Goal: Task Accomplishment & Management: Use online tool/utility

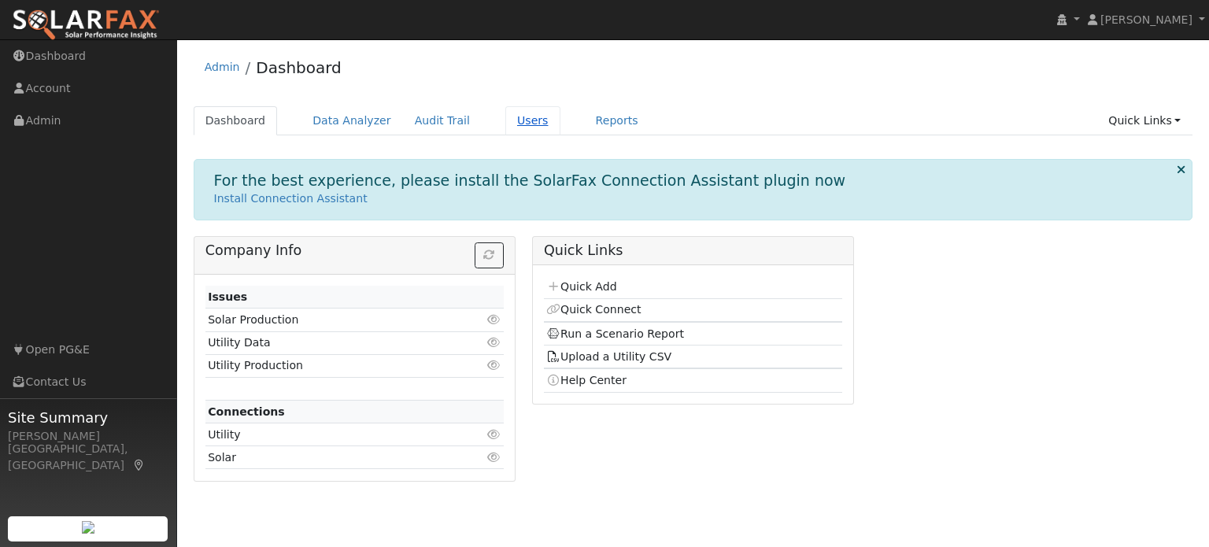
click at [511, 120] on link "Users" at bounding box center [532, 120] width 55 height 29
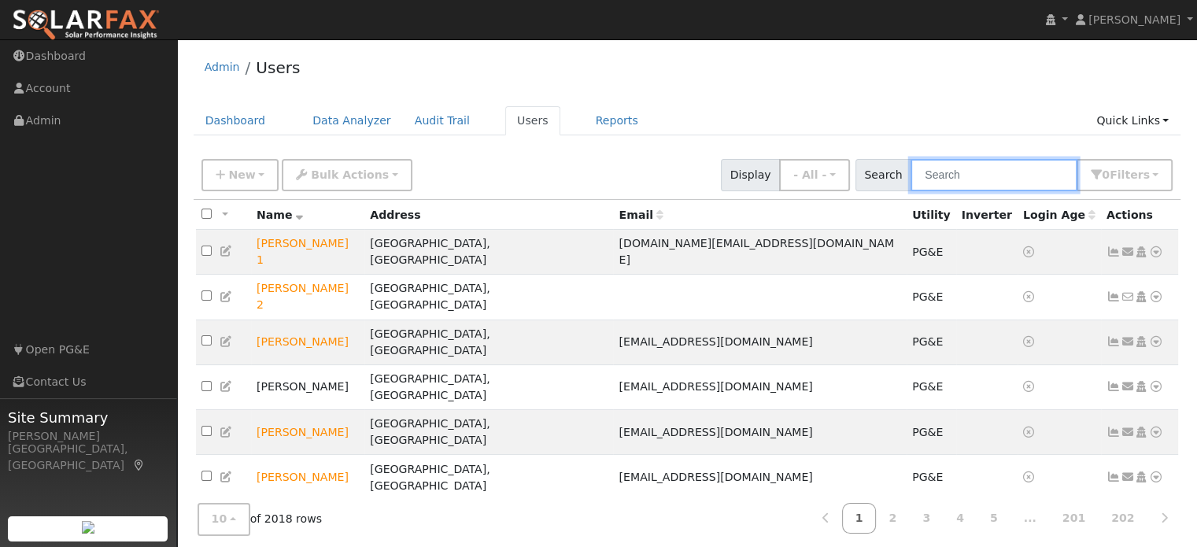
click at [939, 176] on input "text" at bounding box center [993, 175] width 167 height 32
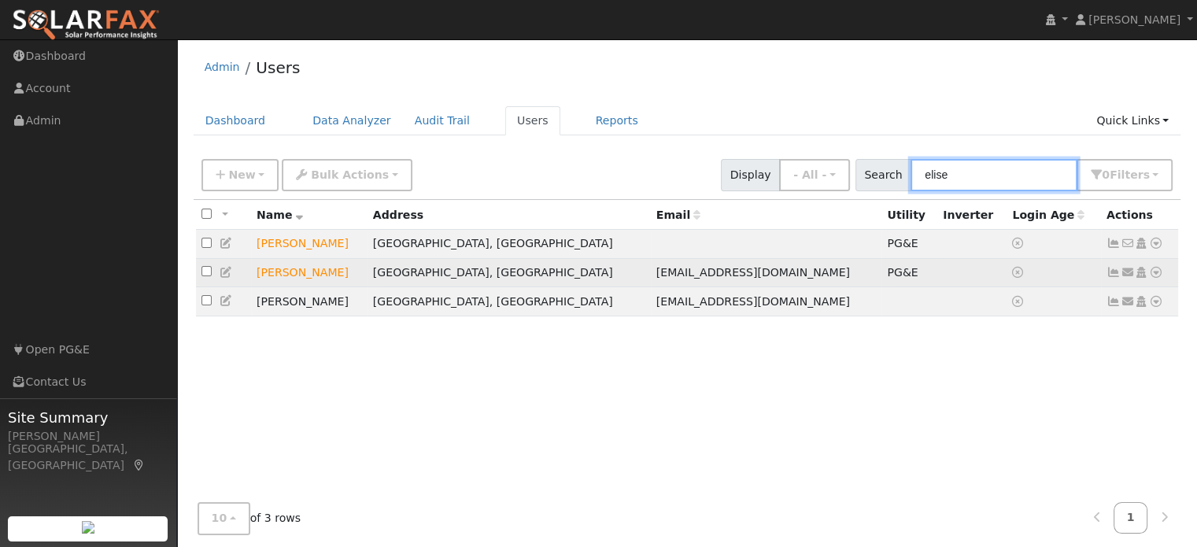
type input "elise"
click at [1155, 274] on icon at bounding box center [1156, 272] width 14 height 11
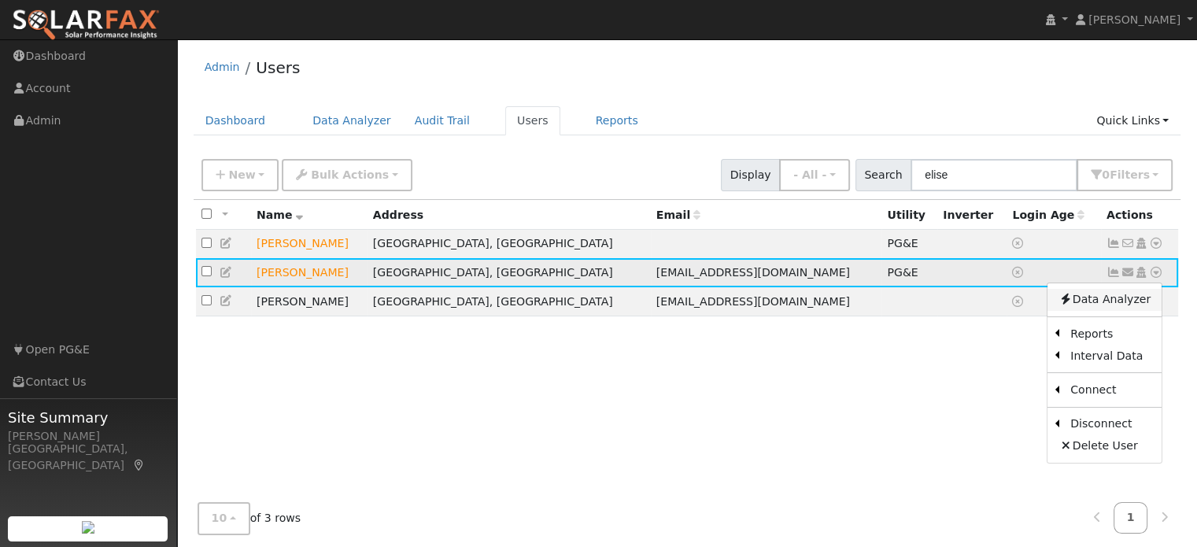
click at [1128, 301] on link "Data Analyzer" at bounding box center [1104, 300] width 114 height 22
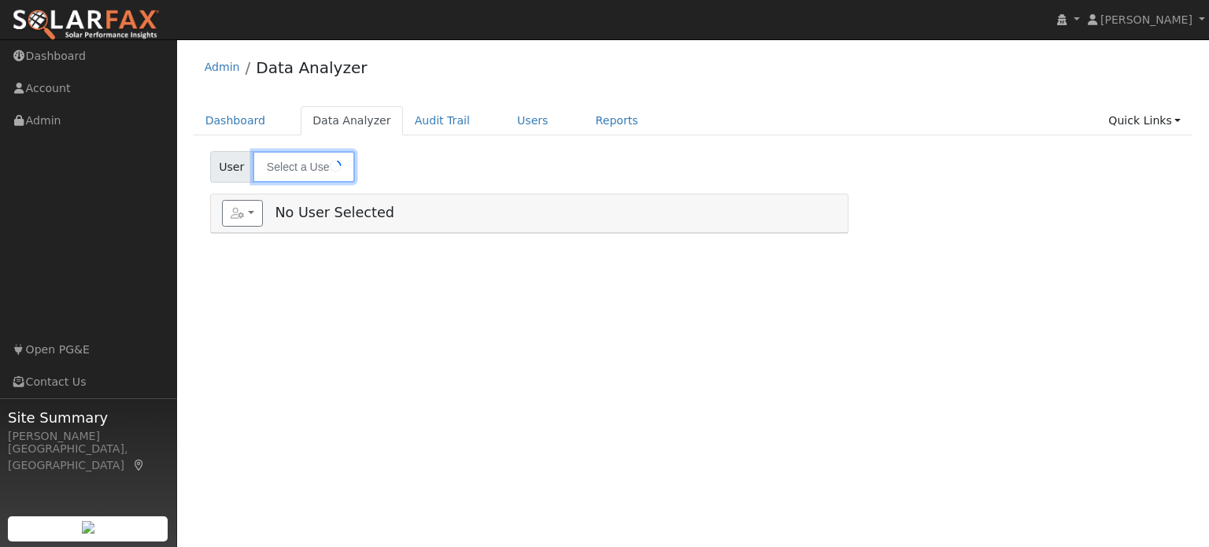
type input "[PERSON_NAME]"
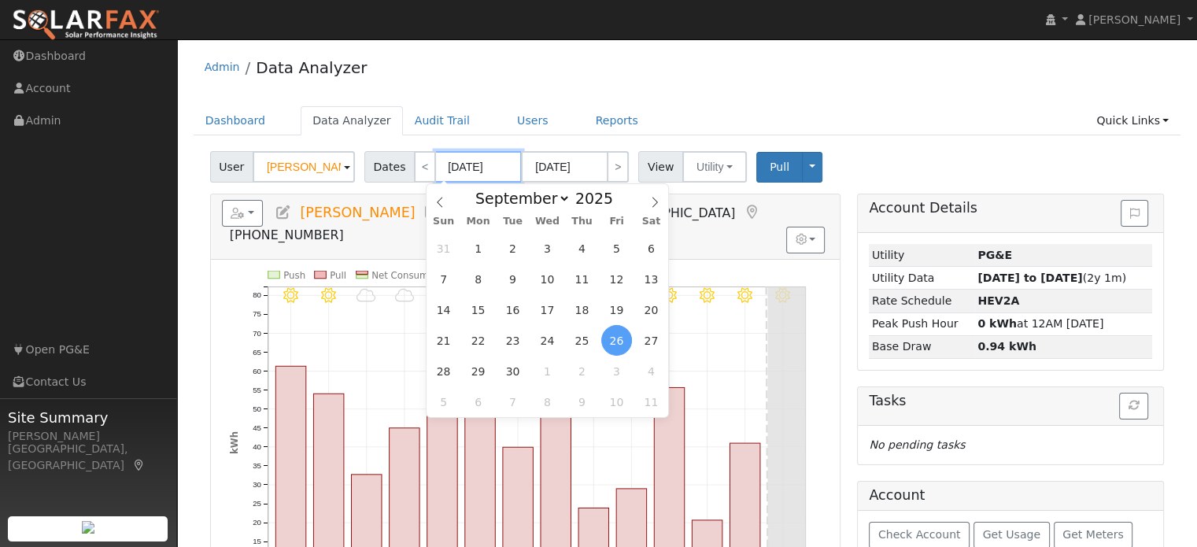
click at [445, 169] on input "[DATE]" at bounding box center [478, 166] width 87 height 31
click at [483, 251] on span "1" at bounding box center [478, 248] width 31 height 31
type input "[DATE]"
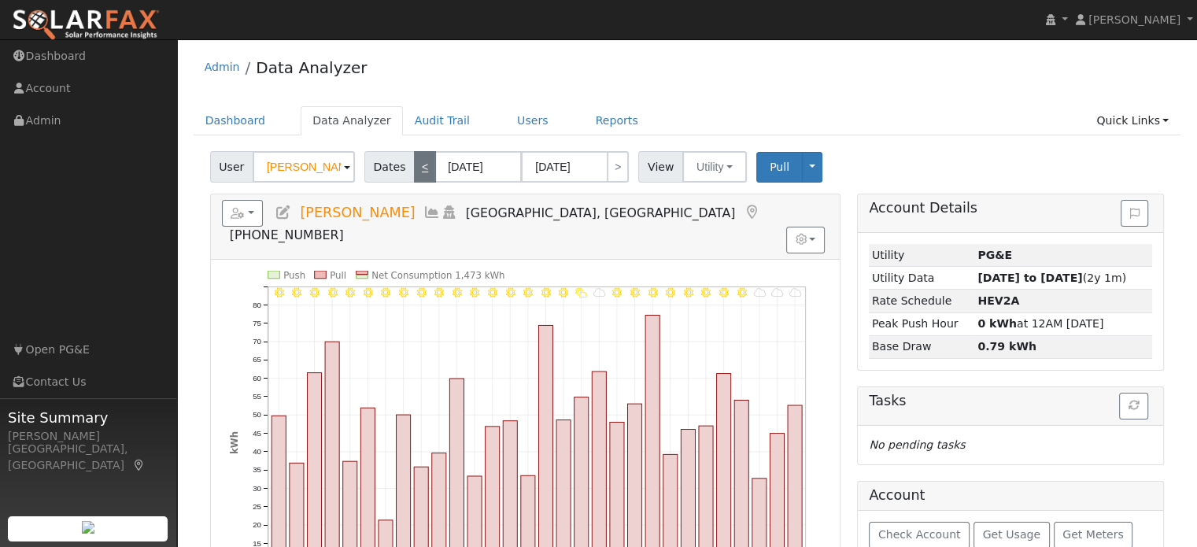
click at [414, 170] on link "<" at bounding box center [425, 166] width 22 height 31
type input "[DATE]"
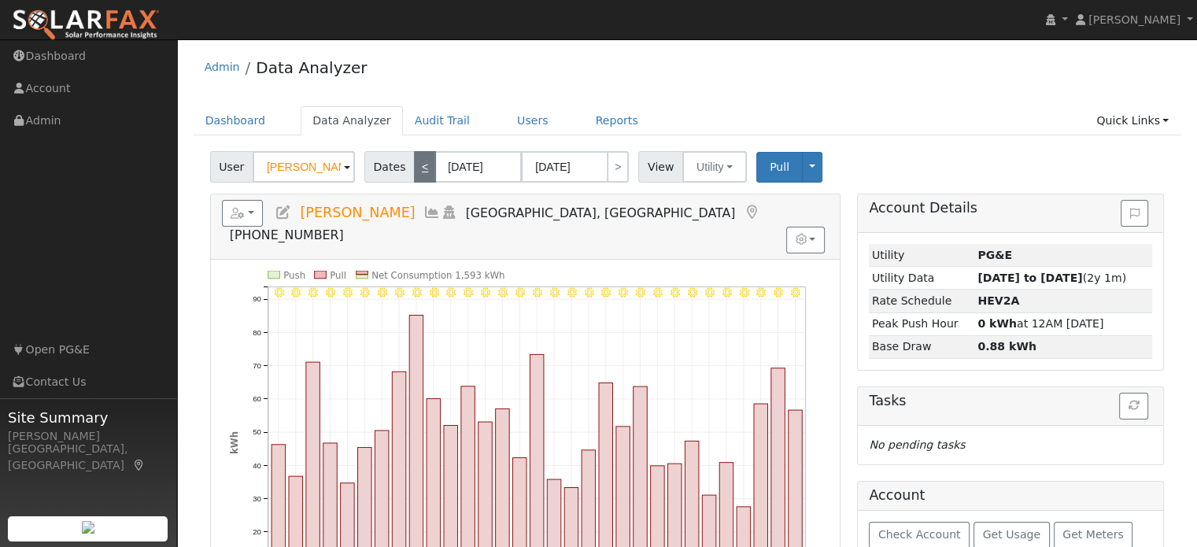
click at [414, 170] on link "<" at bounding box center [425, 166] width 22 height 31
type input "[DATE]"
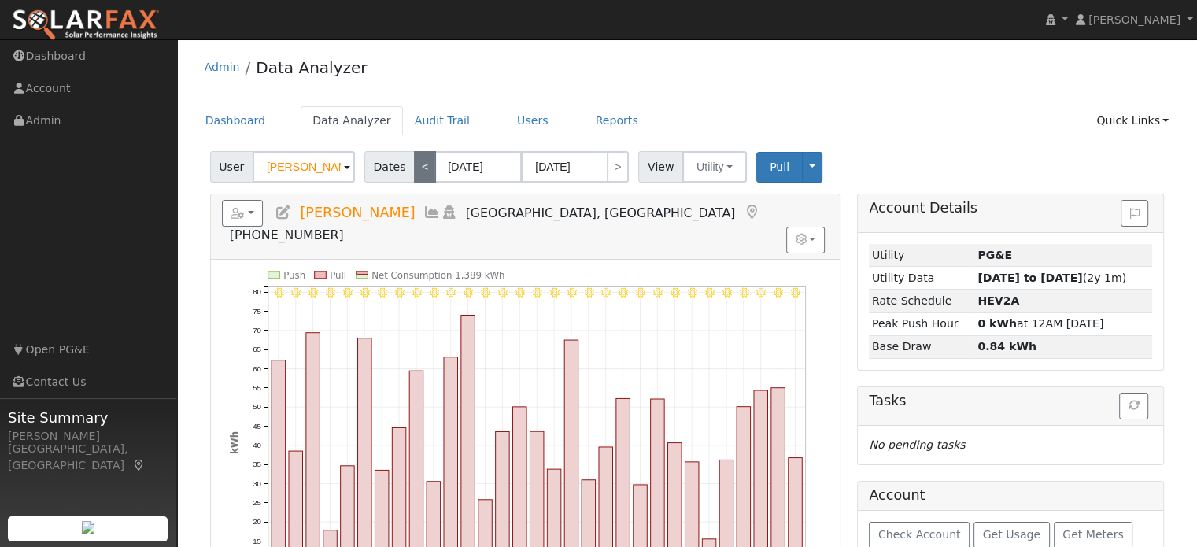
click at [414, 170] on link "<" at bounding box center [425, 166] width 22 height 31
type input "[DATE]"
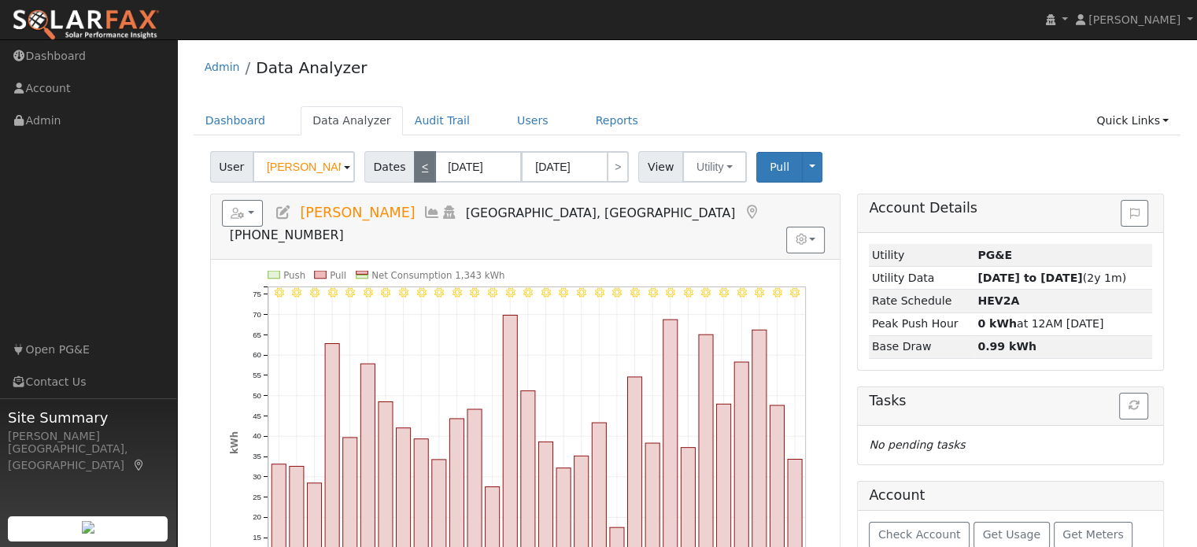
click at [414, 170] on link "<" at bounding box center [425, 166] width 22 height 31
type input "[DATE]"
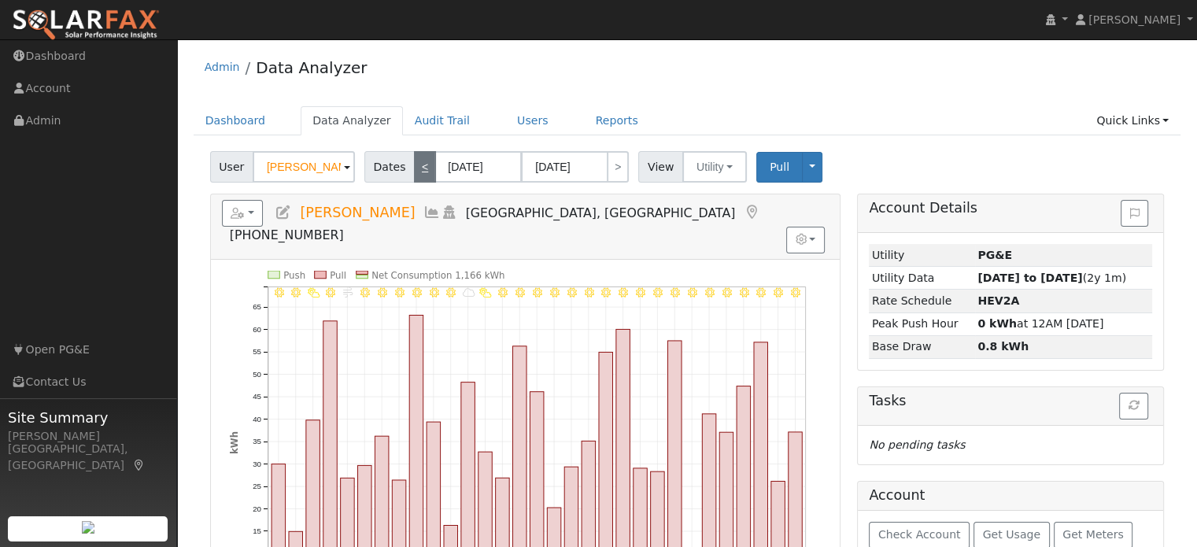
click at [415, 170] on link "<" at bounding box center [425, 166] width 22 height 31
type input "[DATE]"
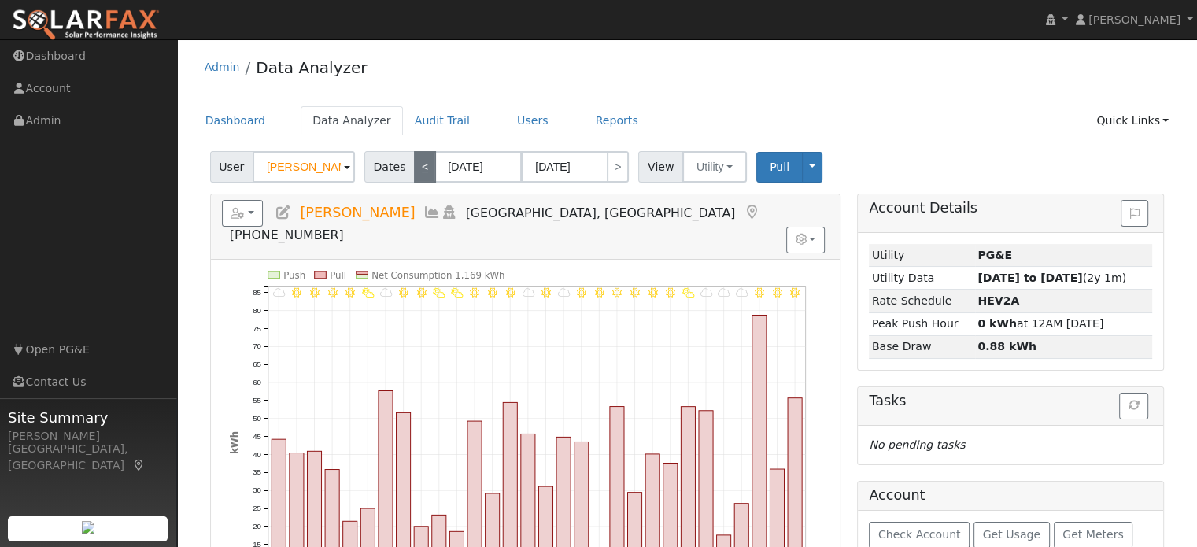
click at [415, 170] on link "<" at bounding box center [425, 166] width 22 height 31
type input "[DATE]"
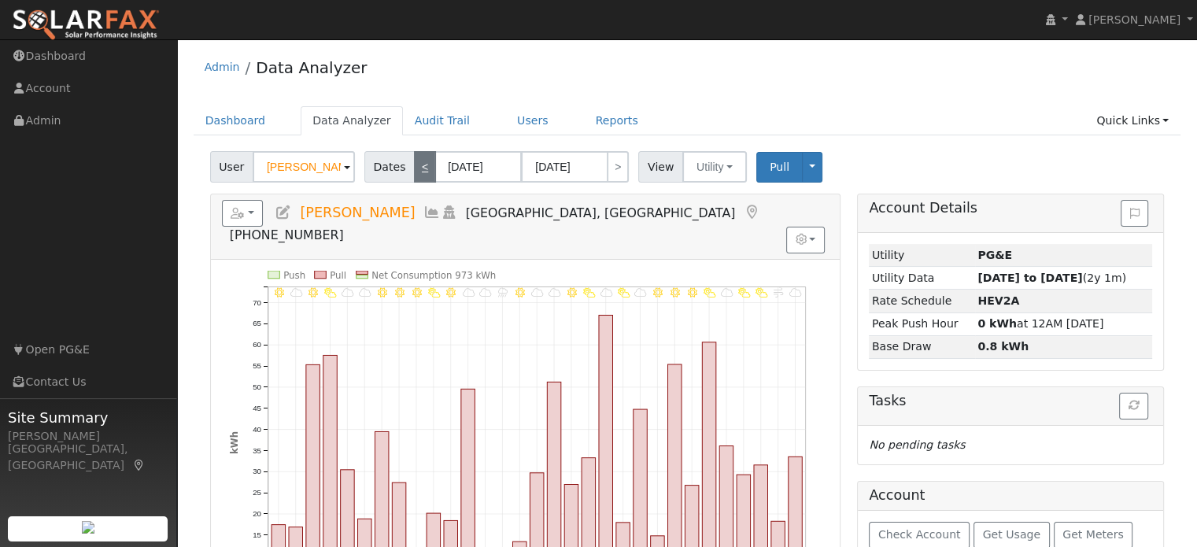
click at [415, 169] on link "<" at bounding box center [425, 166] width 22 height 31
type input "[DATE]"
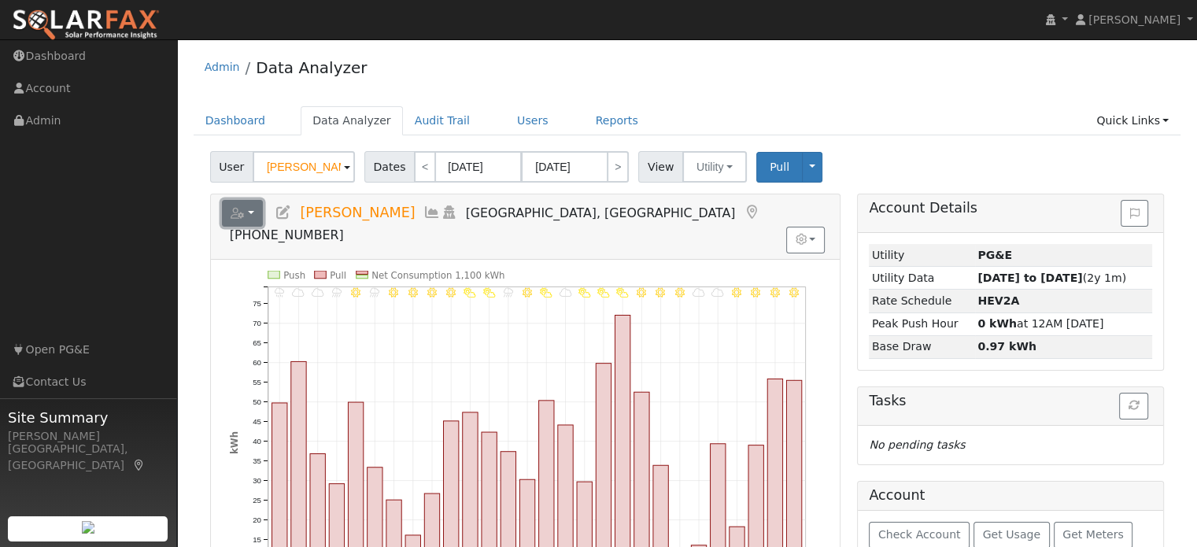
click at [254, 212] on button "button" at bounding box center [243, 213] width 42 height 27
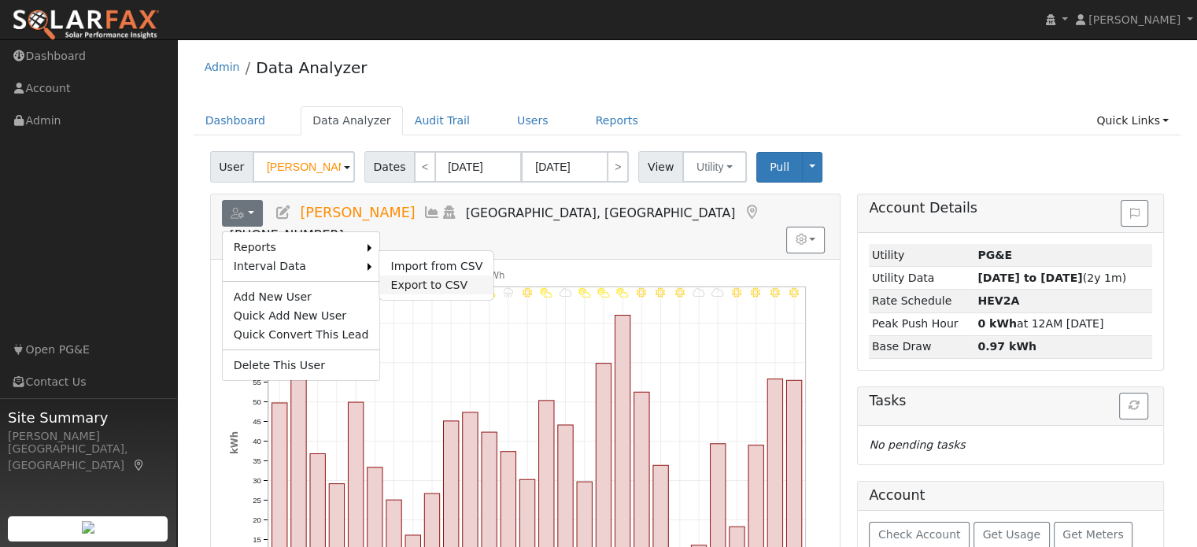
click at [386, 279] on link "Export to CSV" at bounding box center [436, 284] width 114 height 19
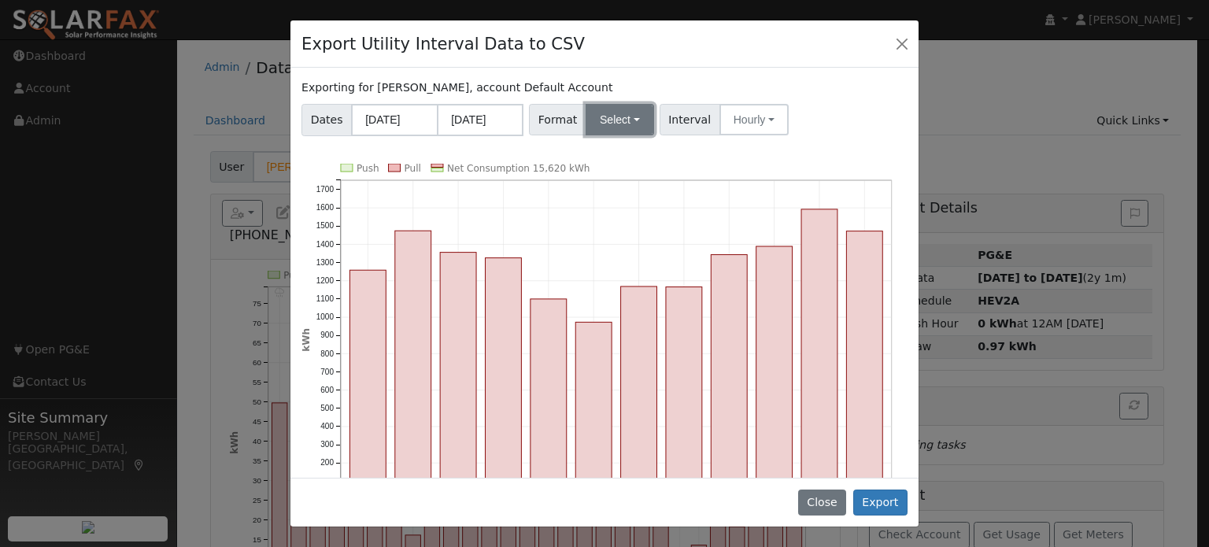
click at [611, 120] on button "Select" at bounding box center [619, 119] width 68 height 31
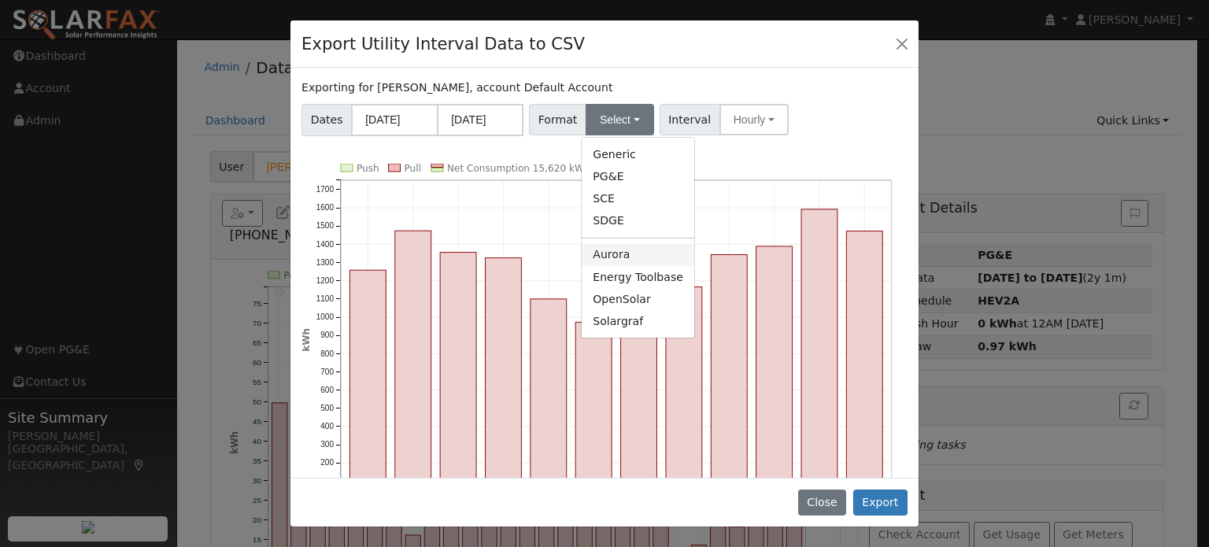
click at [615, 255] on link "Aurora" at bounding box center [637, 255] width 113 height 22
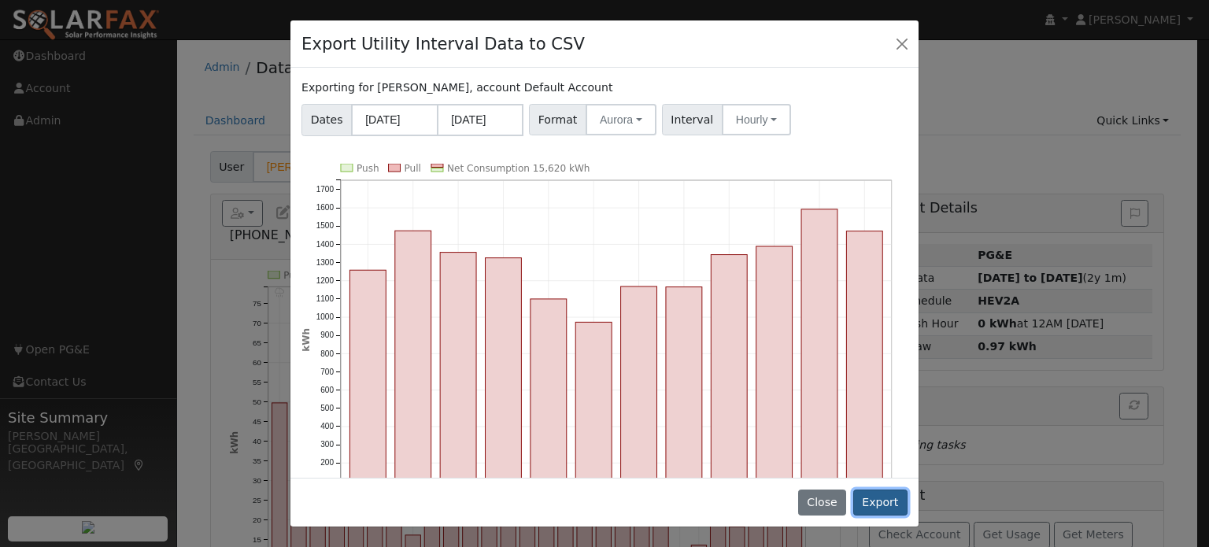
click at [878, 500] on button "Export" at bounding box center [880, 502] width 54 height 27
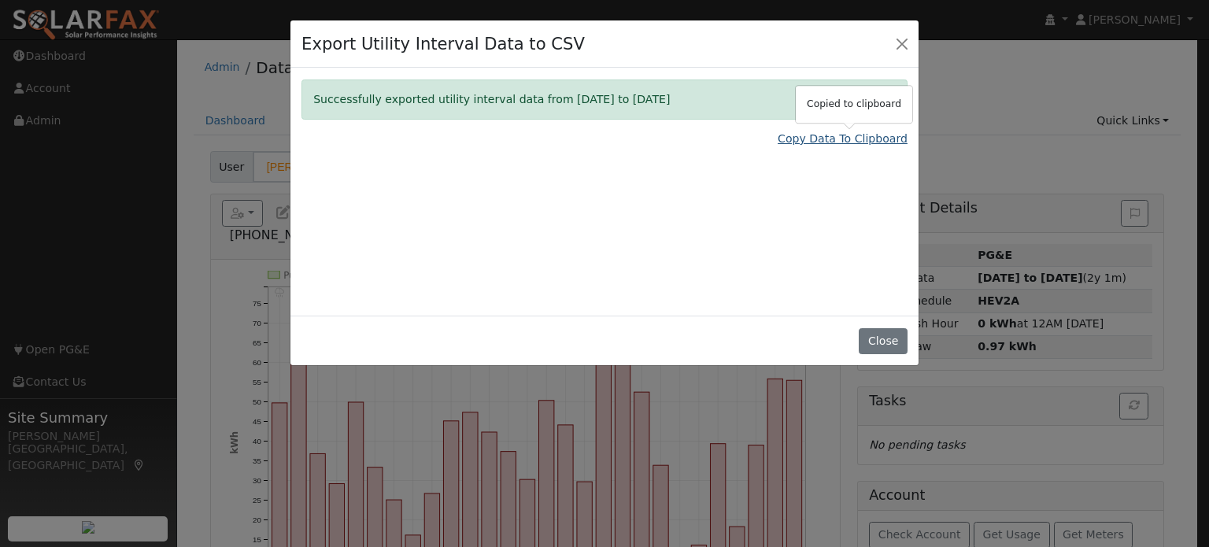
click at [851, 141] on link "Copy Data To Clipboard" at bounding box center [842, 139] width 130 height 17
click at [883, 336] on button "Close" at bounding box center [882, 341] width 48 height 27
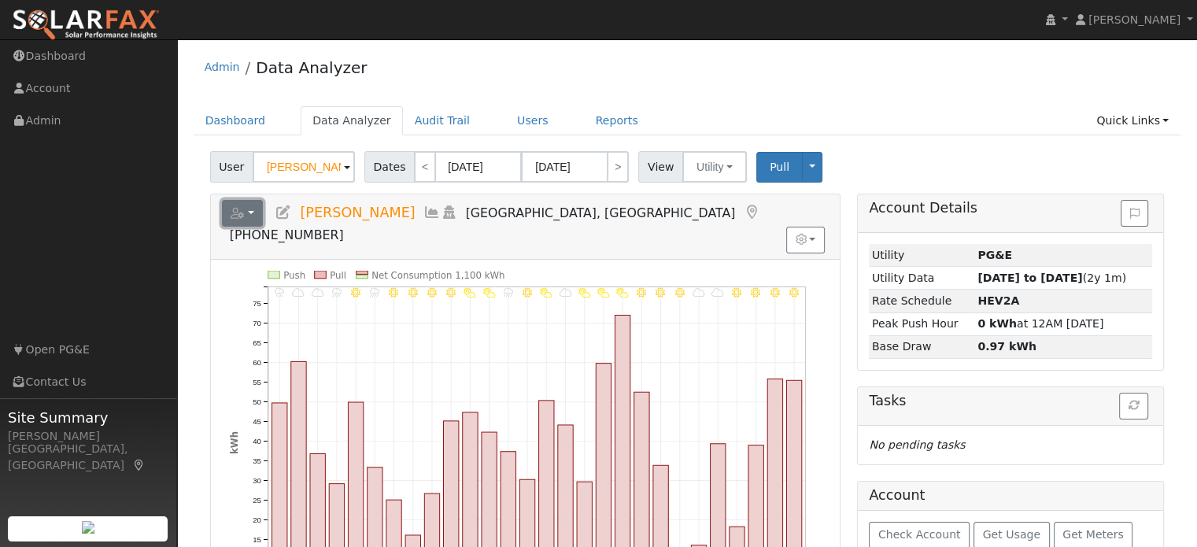
click at [254, 211] on button "button" at bounding box center [243, 213] width 42 height 27
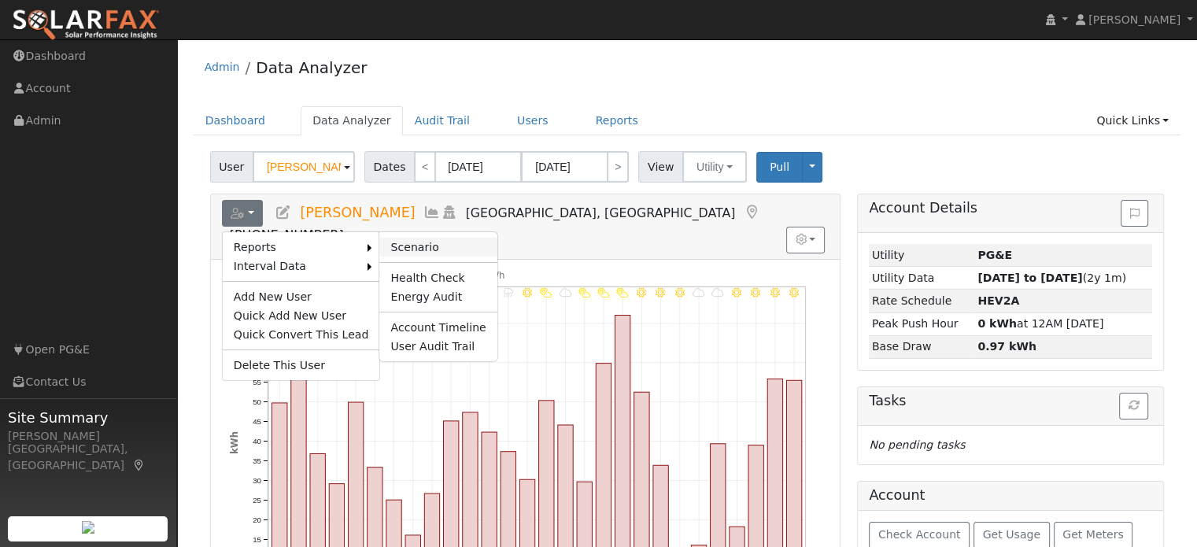
click at [418, 244] on link "Scenario" at bounding box center [437, 247] width 117 height 19
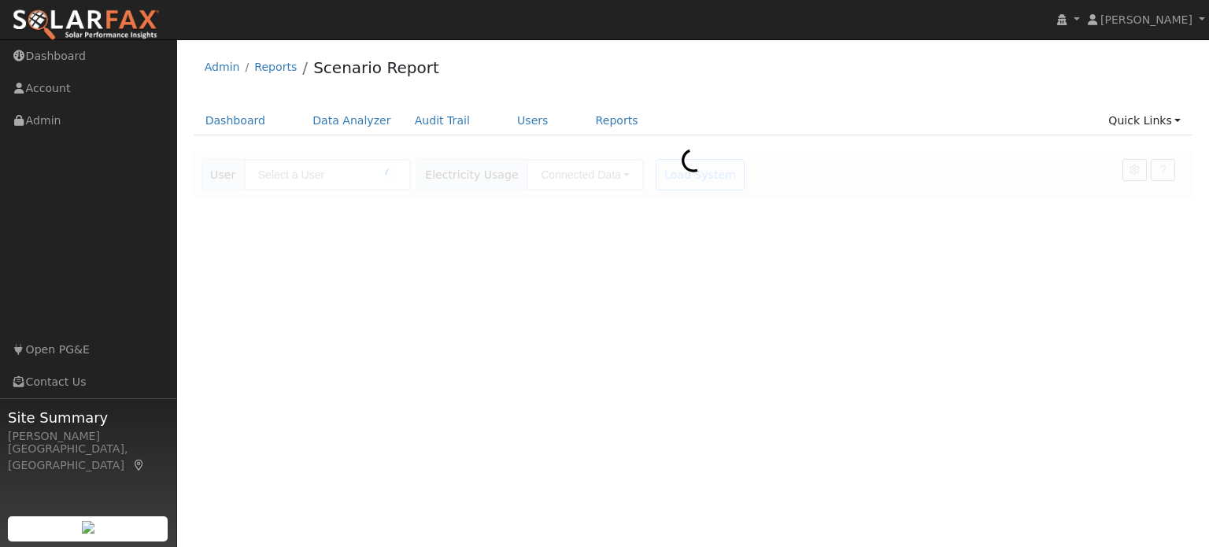
type input "[PERSON_NAME]"
type input "Pacific Gas & Electric"
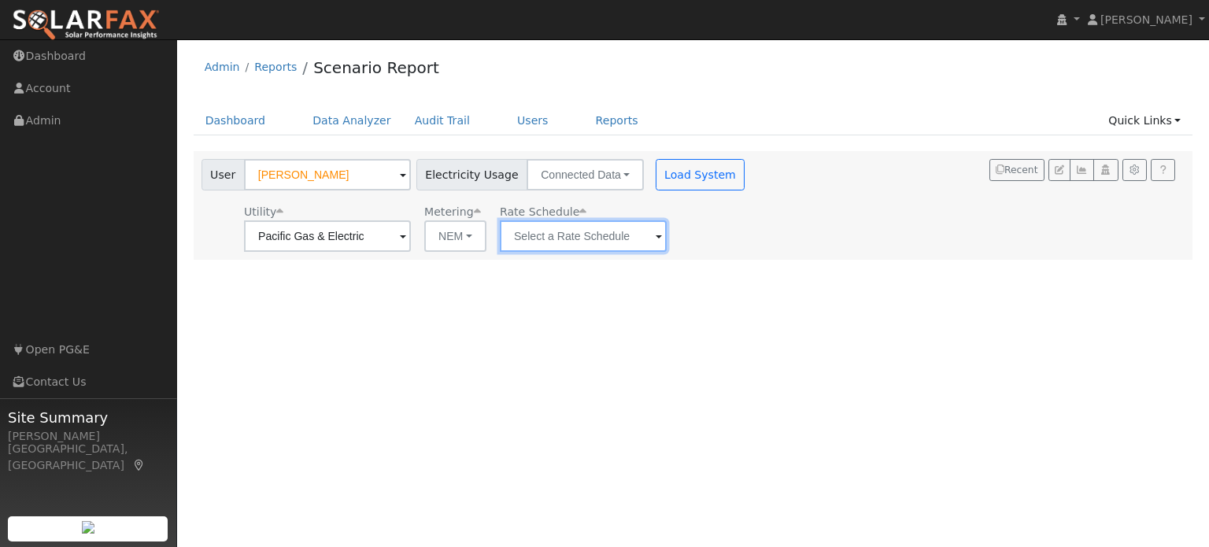
click at [555, 238] on input "text" at bounding box center [583, 235] width 167 height 31
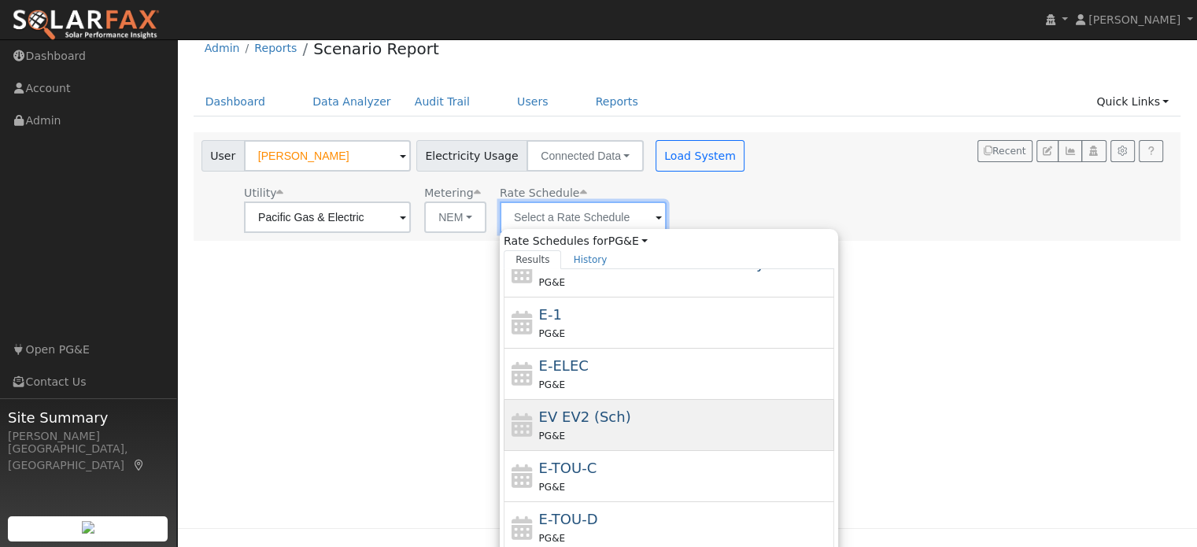
scroll to position [79, 0]
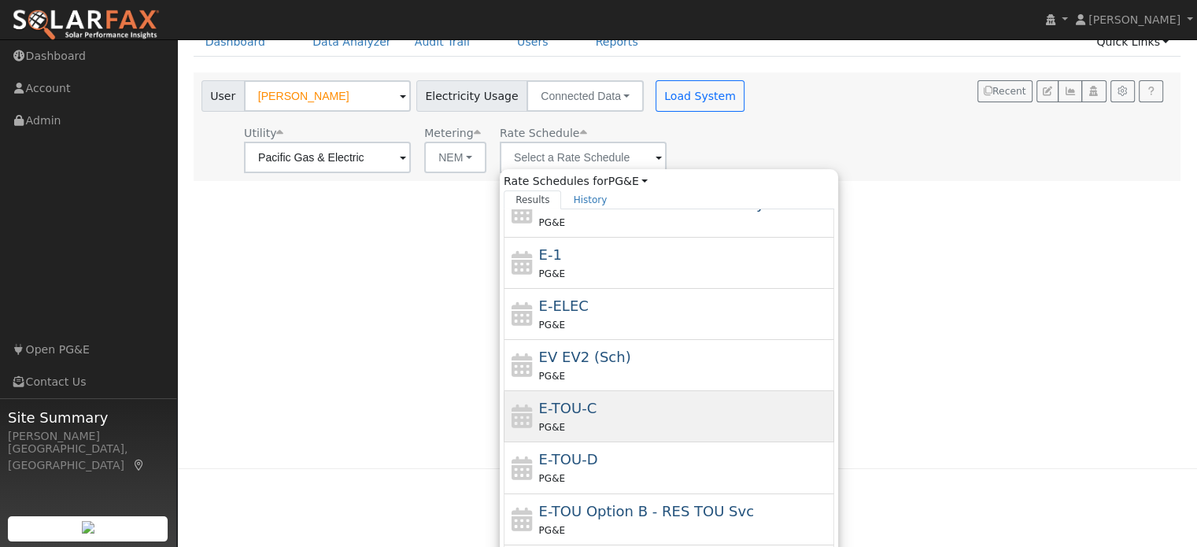
click at [570, 410] on span "E-TOU-C" at bounding box center [568, 408] width 58 height 17
type input "E-TOU-C"
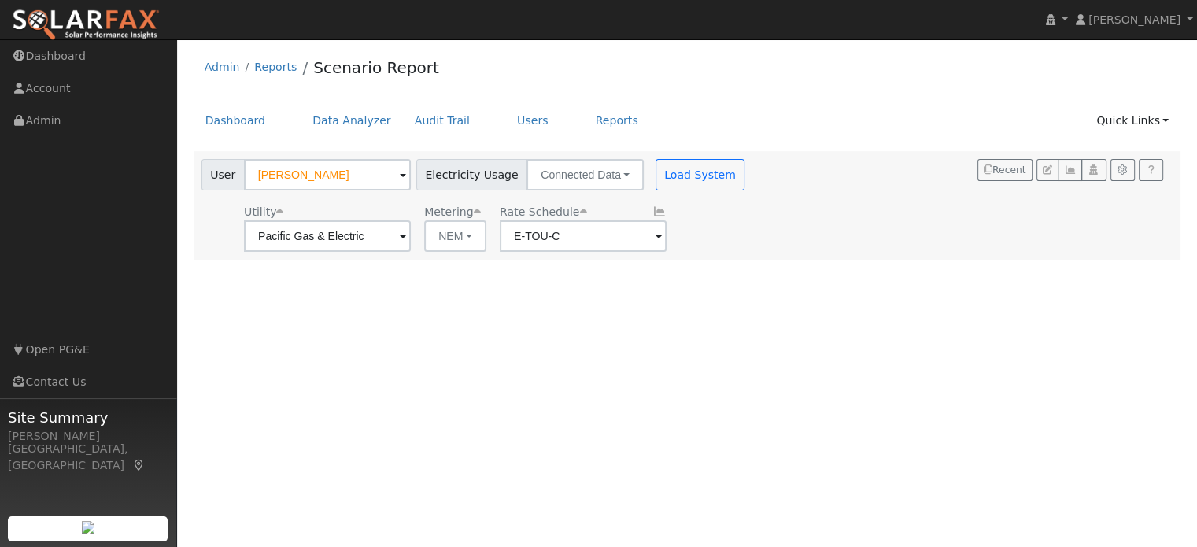
scroll to position [0, 0]
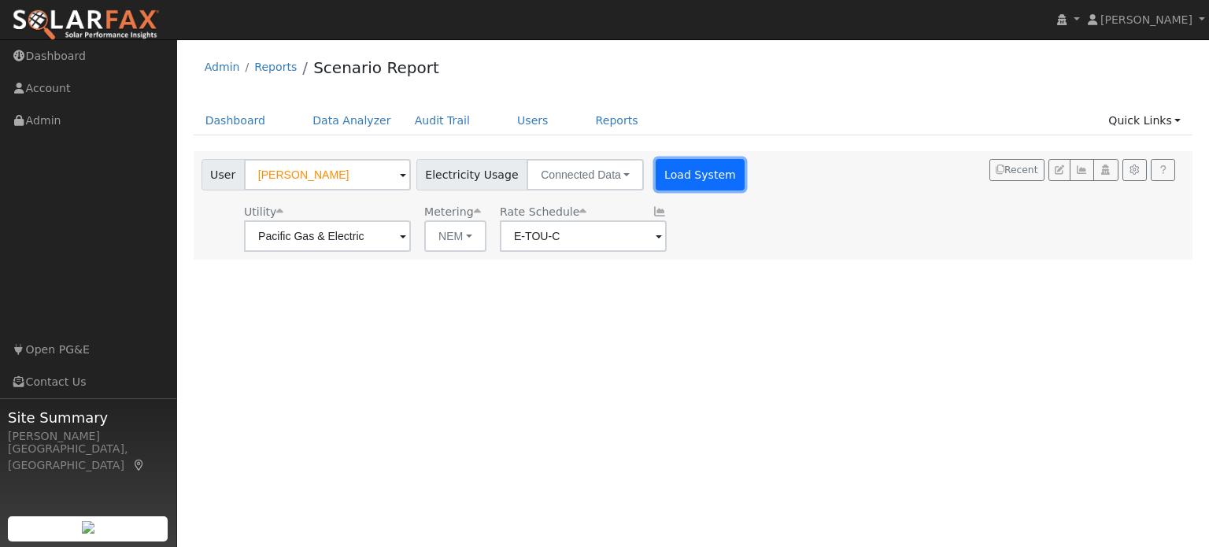
click at [655, 179] on button "Load System" at bounding box center [700, 174] width 90 height 31
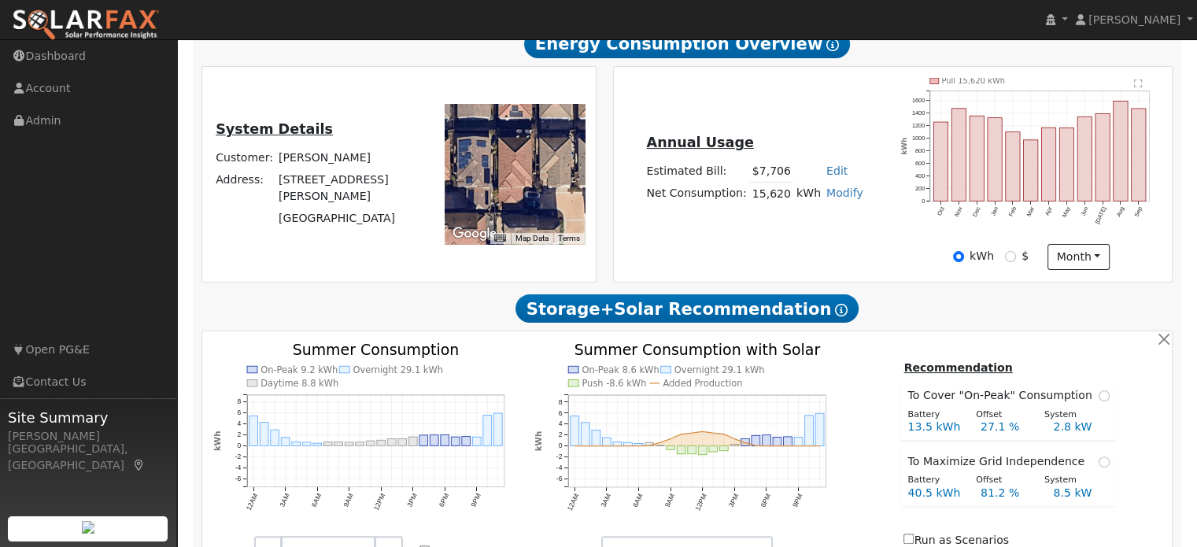
type input "0"
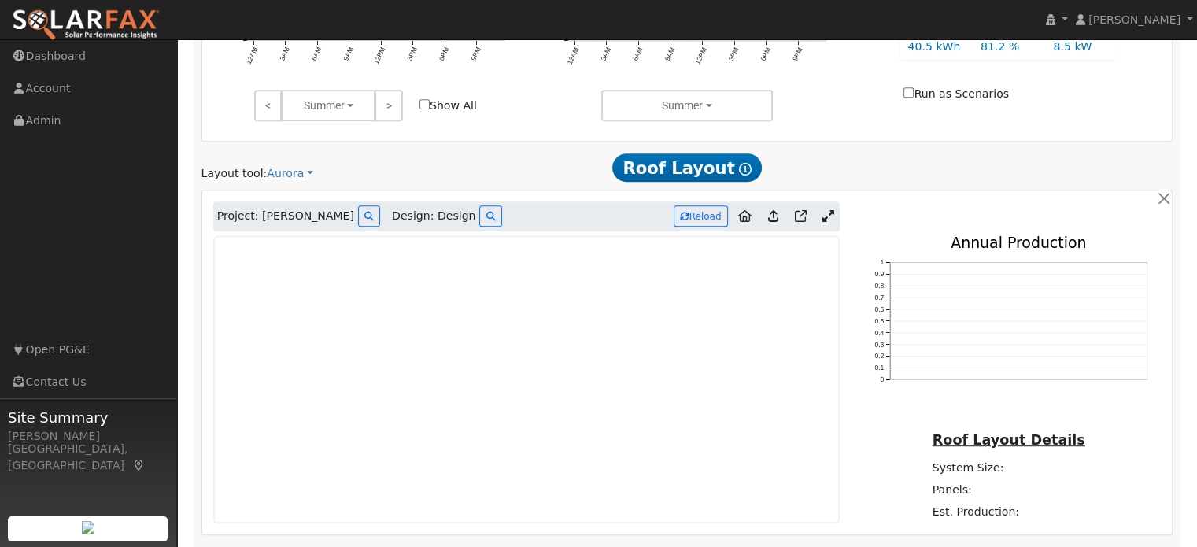
scroll to position [866, 0]
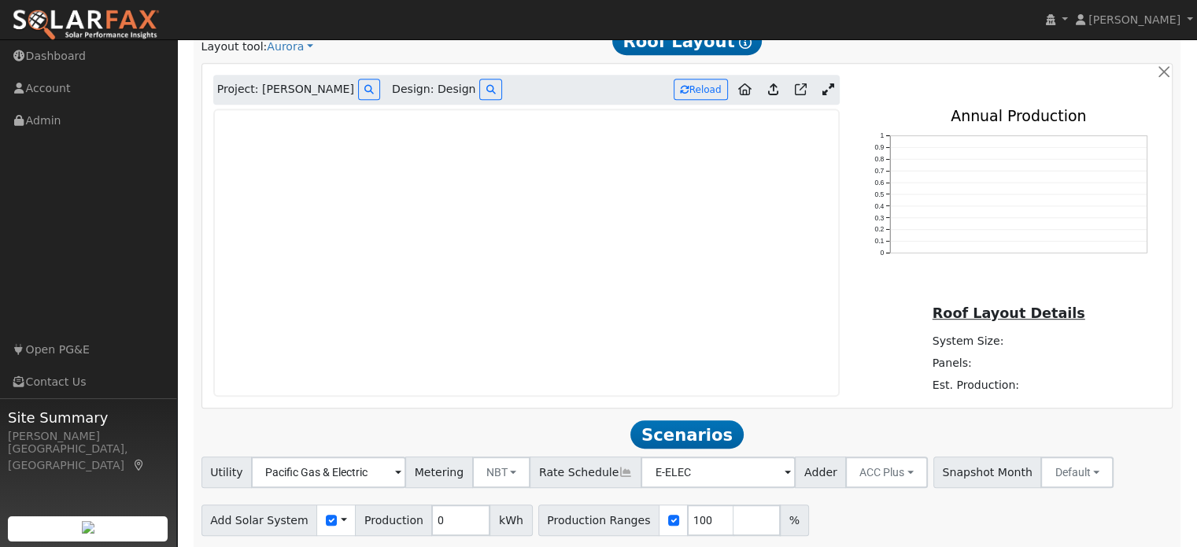
click at [828, 87] on icon at bounding box center [828, 89] width 12 height 12
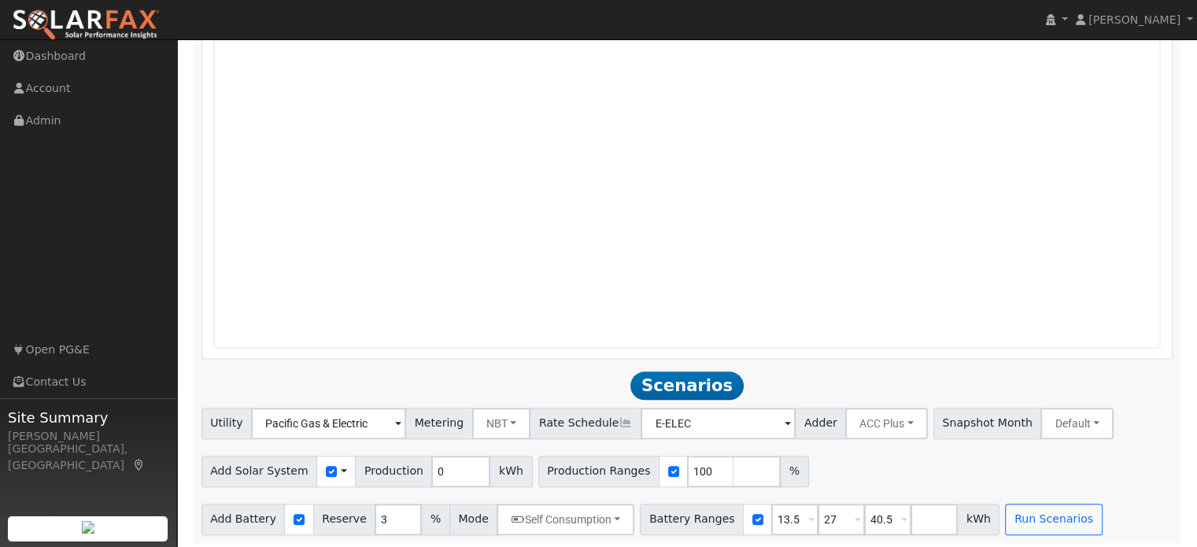
scroll to position [1260, 0]
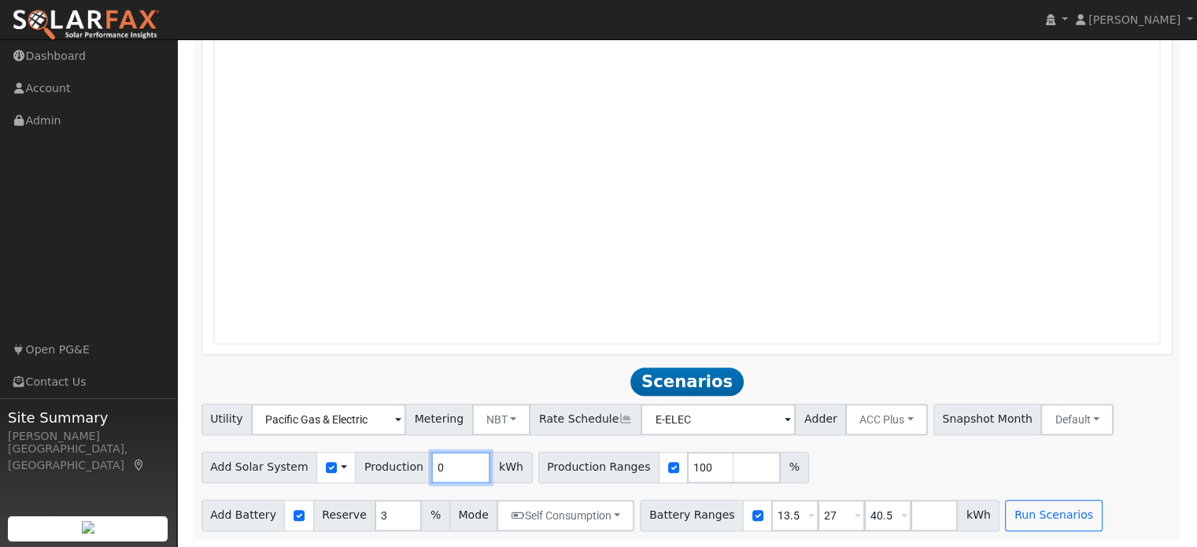
click at [431, 481] on input "0" at bounding box center [460, 467] width 59 height 31
click at [326, 471] on input "checkbox" at bounding box center [331, 467] width 11 height 11
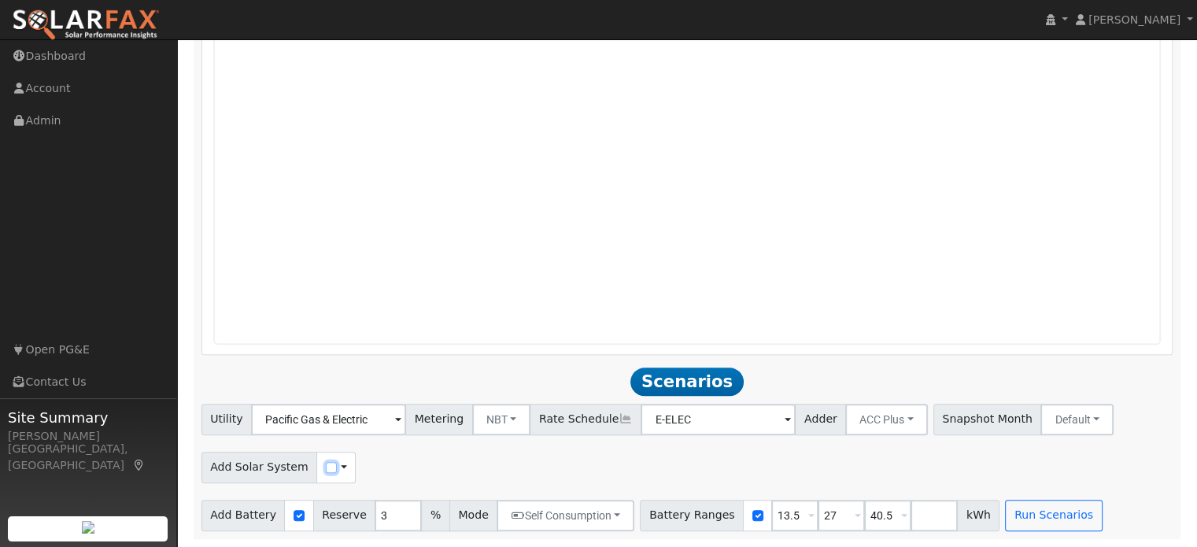
click at [326, 471] on input "checkbox" at bounding box center [331, 467] width 11 height 11
checkbox input "true"
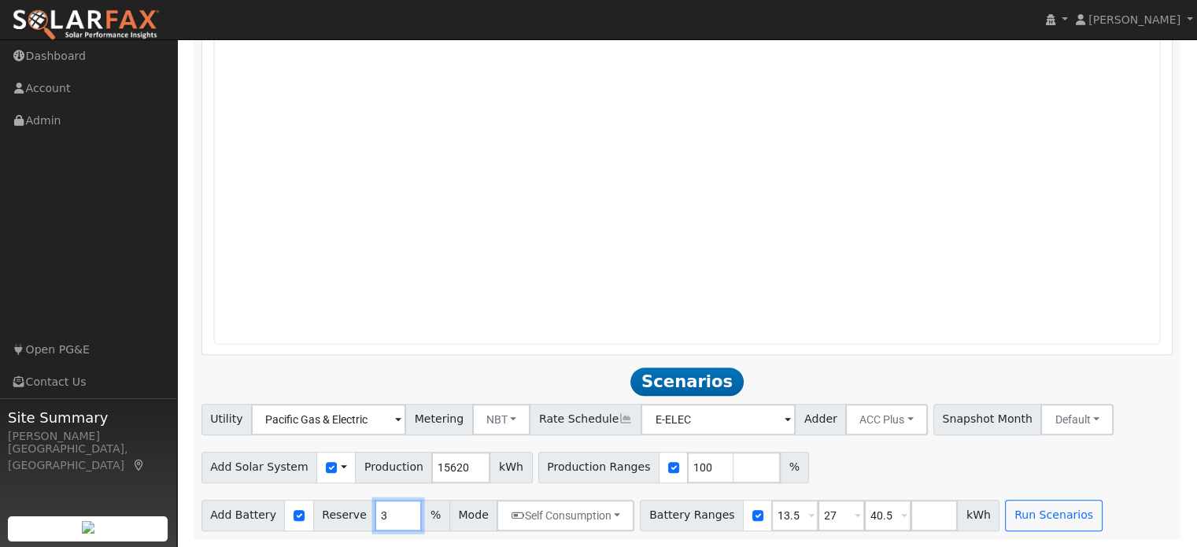
click at [379, 520] on input "3" at bounding box center [398, 515] width 47 height 31
type input "20"
click at [733, 465] on input "number" at bounding box center [756, 467] width 47 height 31
type input "125"
click at [910, 445] on div "Utility Pacific Gas & Electric Metering NBT NEM NBT Rate Schedule E-ELEC Adder …" at bounding box center [687, 467] width 988 height 127
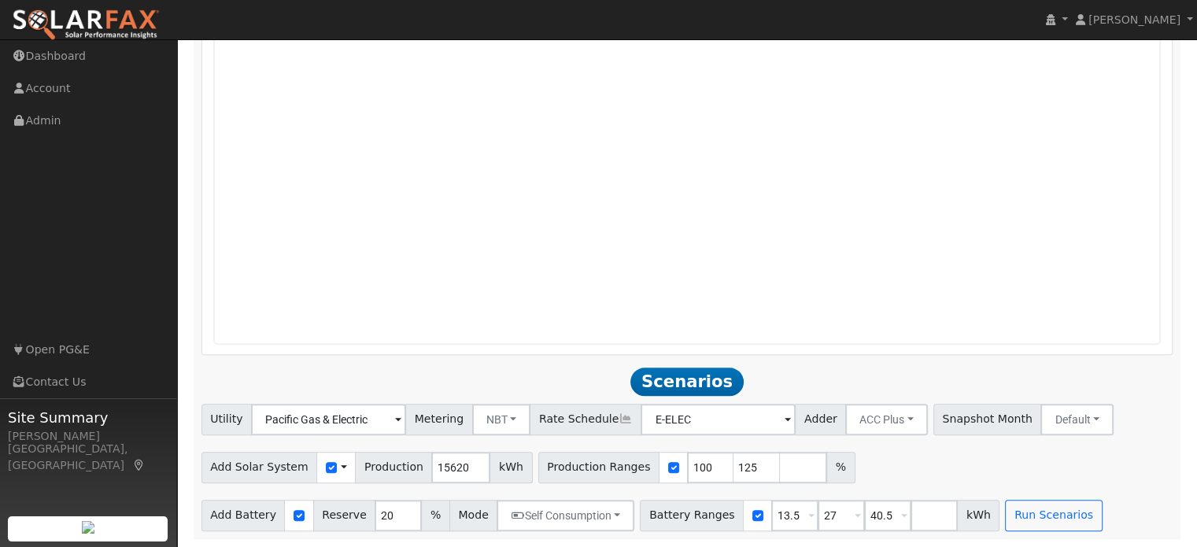
click at [1139, 350] on div "Project: Elise Ford Design: Design Reload 0 0.1 0.2 0.3 0.4 0.5 0.6 0.7 0.8 0.9…" at bounding box center [687, 12] width 970 height 685
click at [1036, 519] on button "Run Scenarios" at bounding box center [1053, 515] width 97 height 31
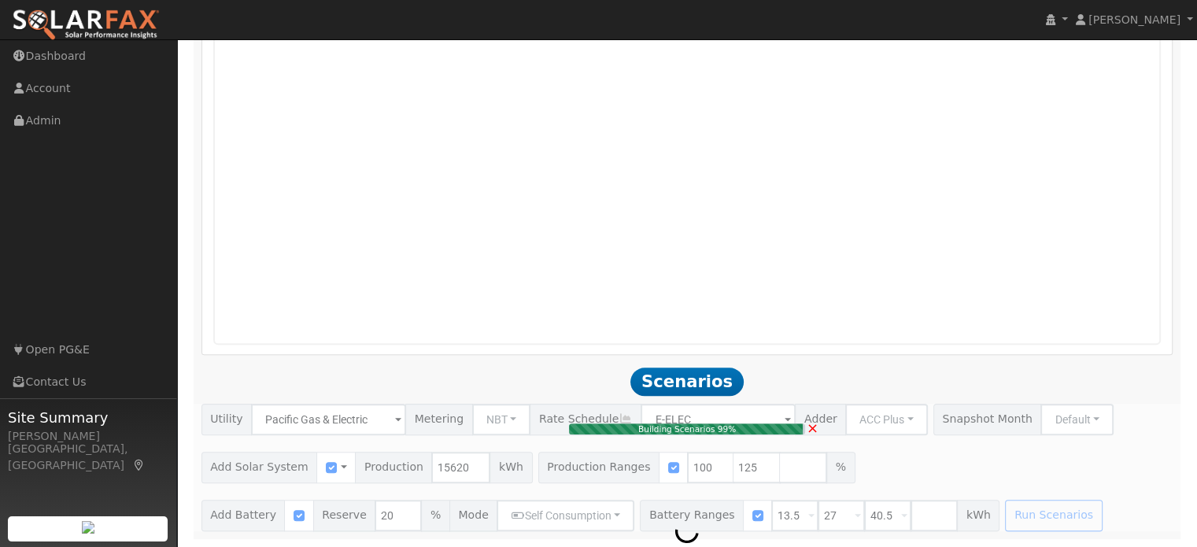
type input "10.4"
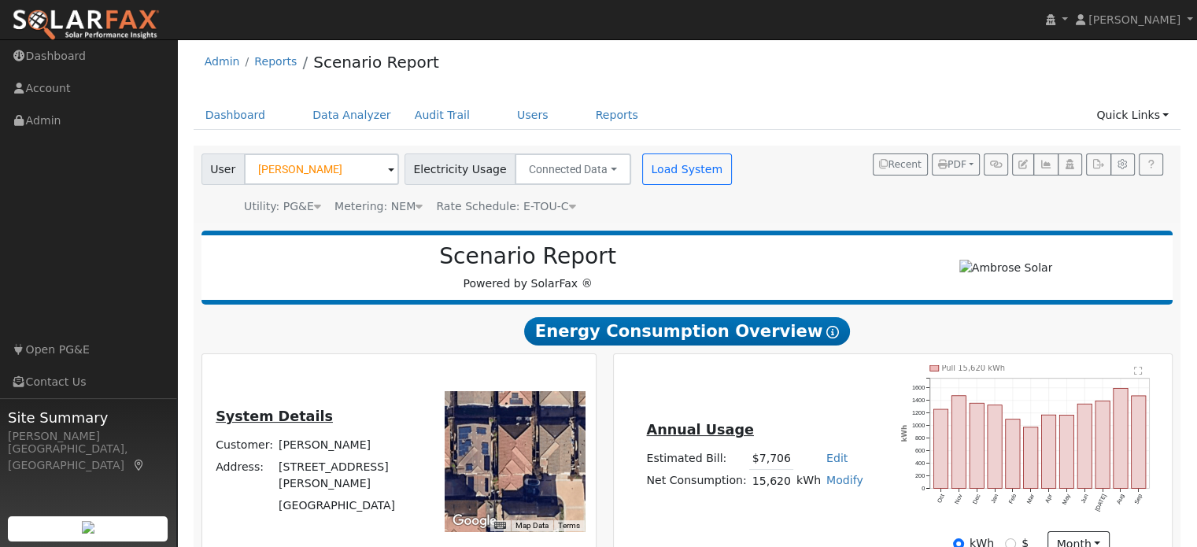
scroll to position [0, 0]
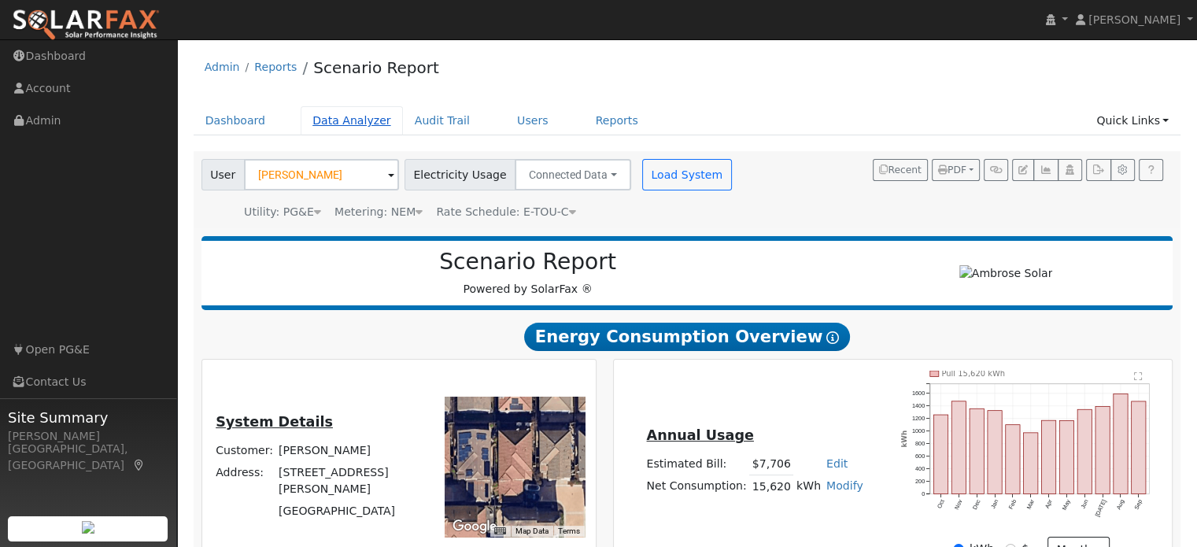
click at [331, 126] on link "Data Analyzer" at bounding box center [352, 120] width 102 height 29
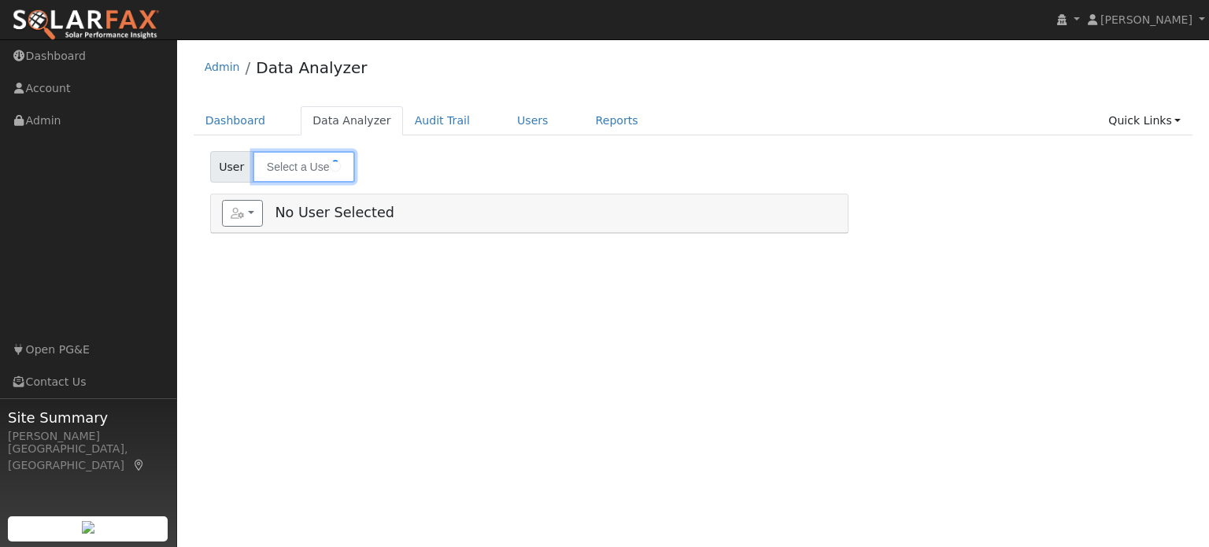
type input "[PERSON_NAME]"
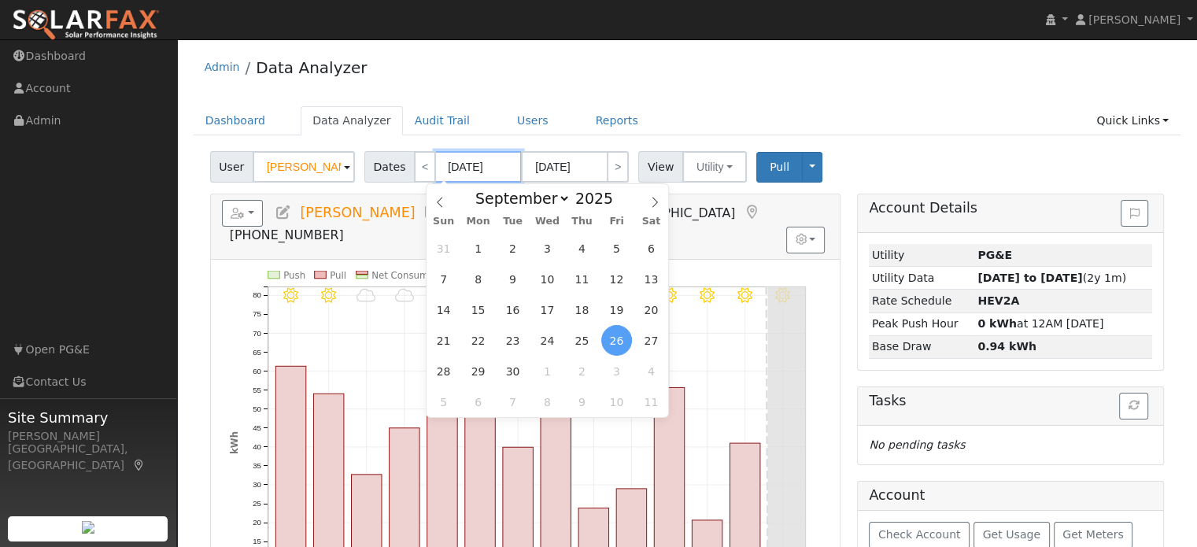
click at [456, 174] on input "[DATE]" at bounding box center [478, 166] width 87 height 31
click at [473, 238] on span "1" at bounding box center [478, 248] width 31 height 31
type input "[DATE]"
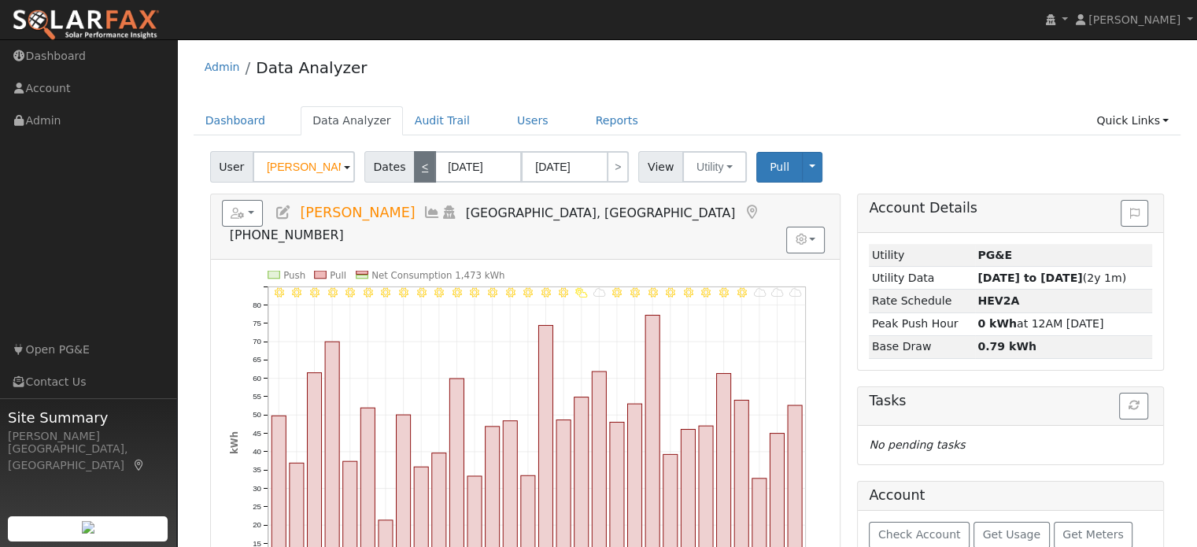
click at [415, 175] on link "<" at bounding box center [425, 166] width 22 height 31
type input "[DATE]"
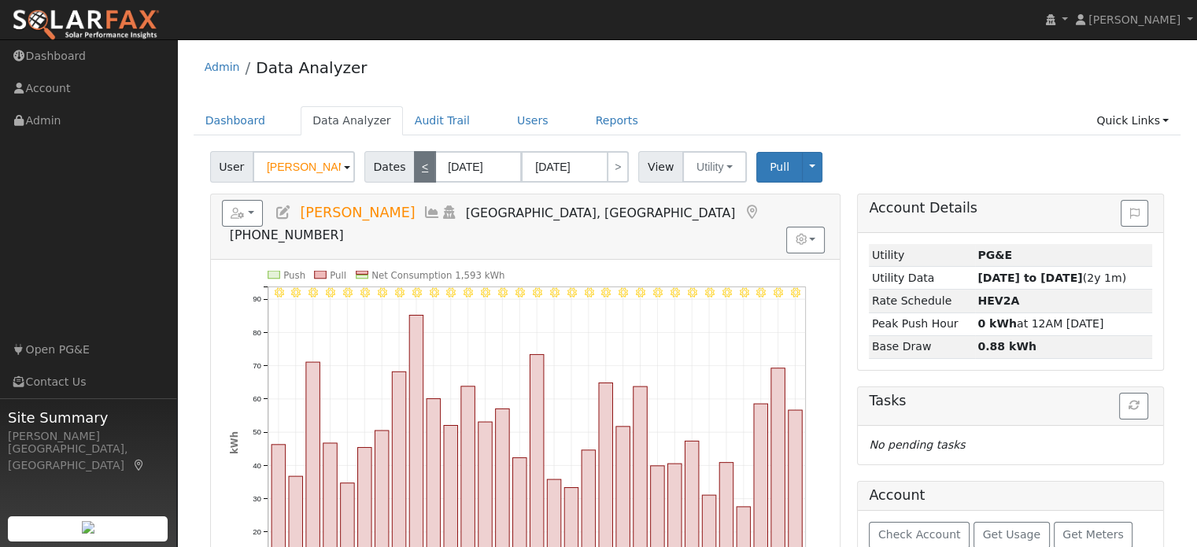
click at [414, 163] on link "<" at bounding box center [425, 166] width 22 height 31
type input "[DATE]"
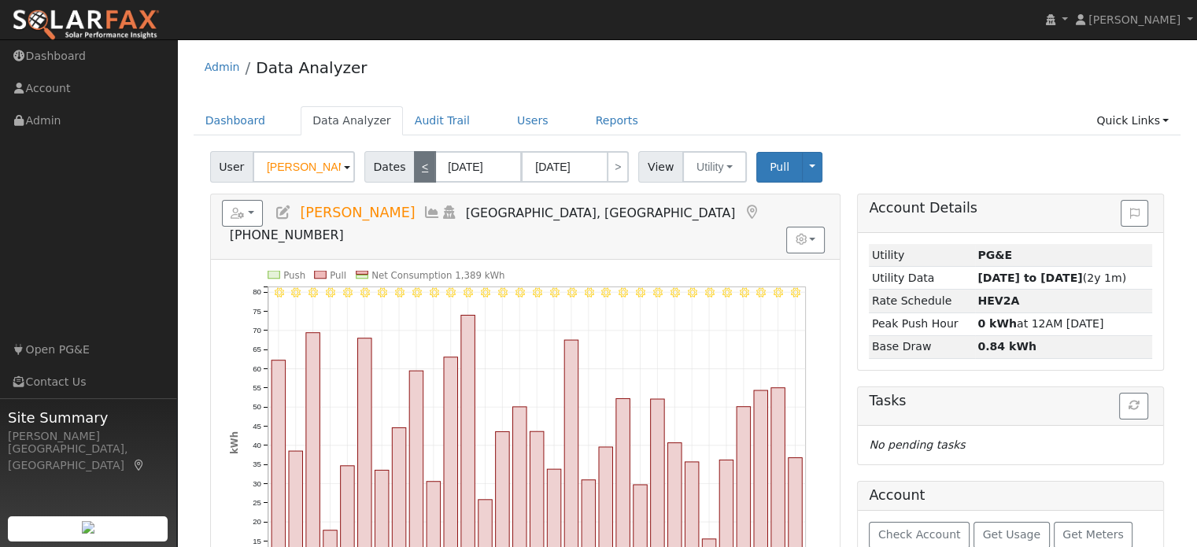
click at [419, 166] on link "<" at bounding box center [425, 166] width 22 height 31
type input "[DATE]"
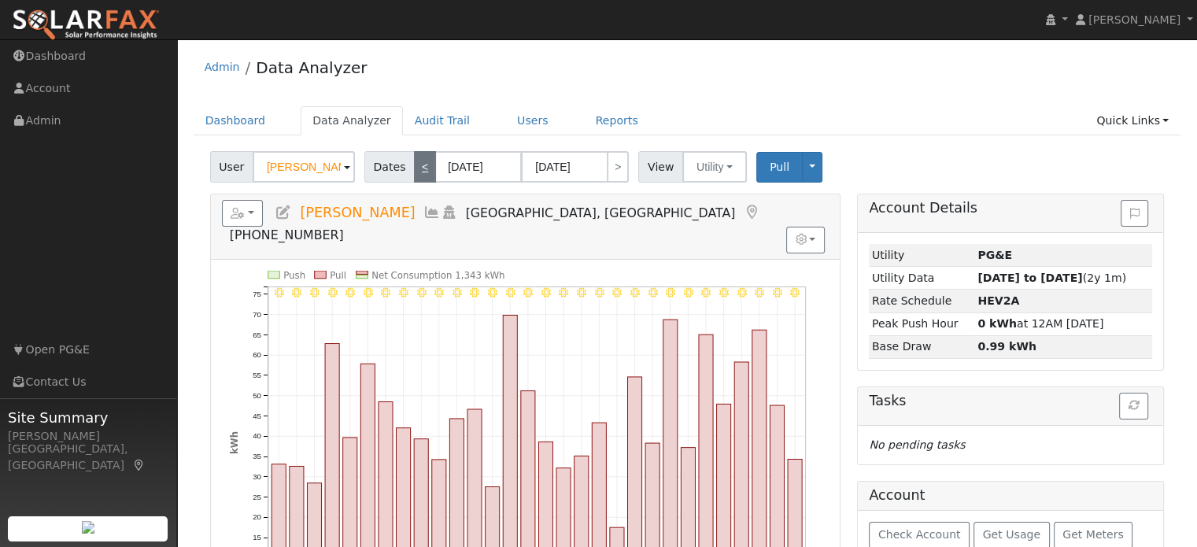
click at [419, 166] on link "<" at bounding box center [425, 166] width 22 height 31
type input "[DATE]"
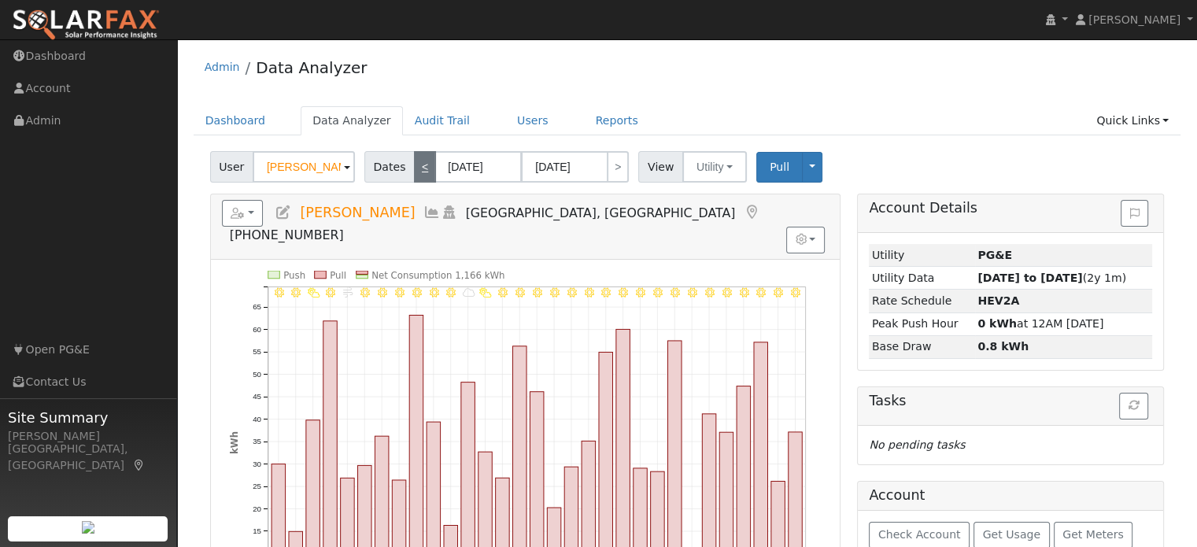
click at [415, 166] on link "<" at bounding box center [425, 166] width 22 height 31
type input "[DATE]"
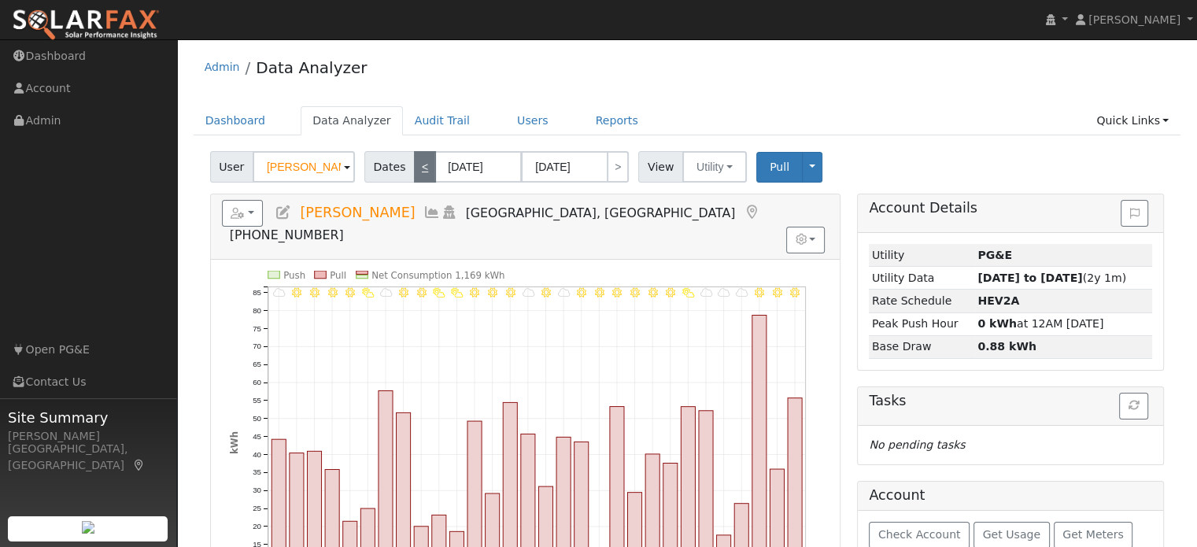
click at [415, 166] on link "<" at bounding box center [425, 166] width 22 height 31
type input "[DATE]"
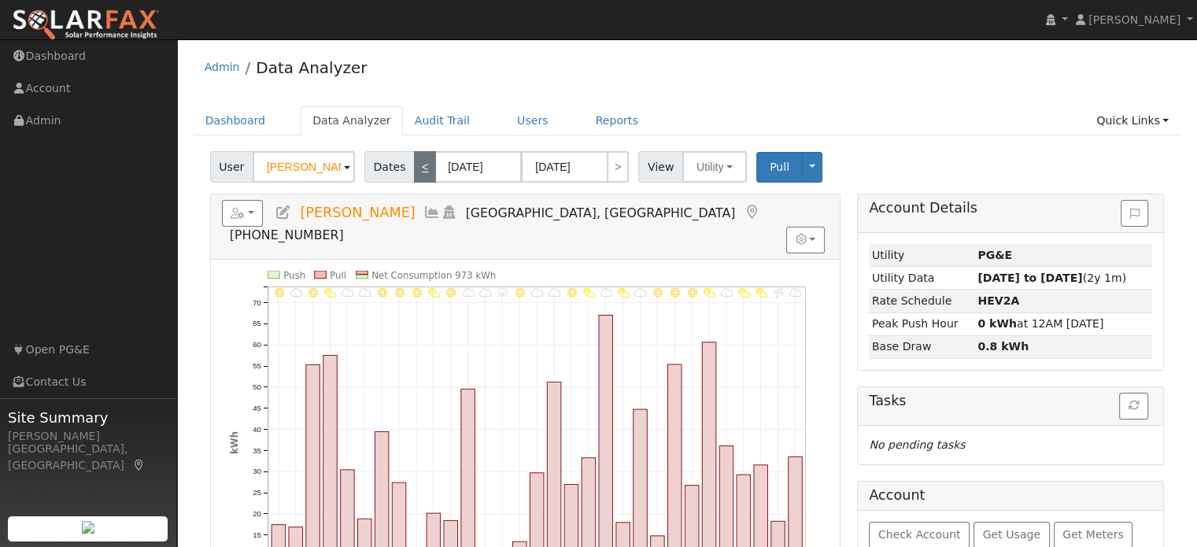
click at [415, 166] on link "<" at bounding box center [425, 166] width 22 height 31
type input "[DATE]"
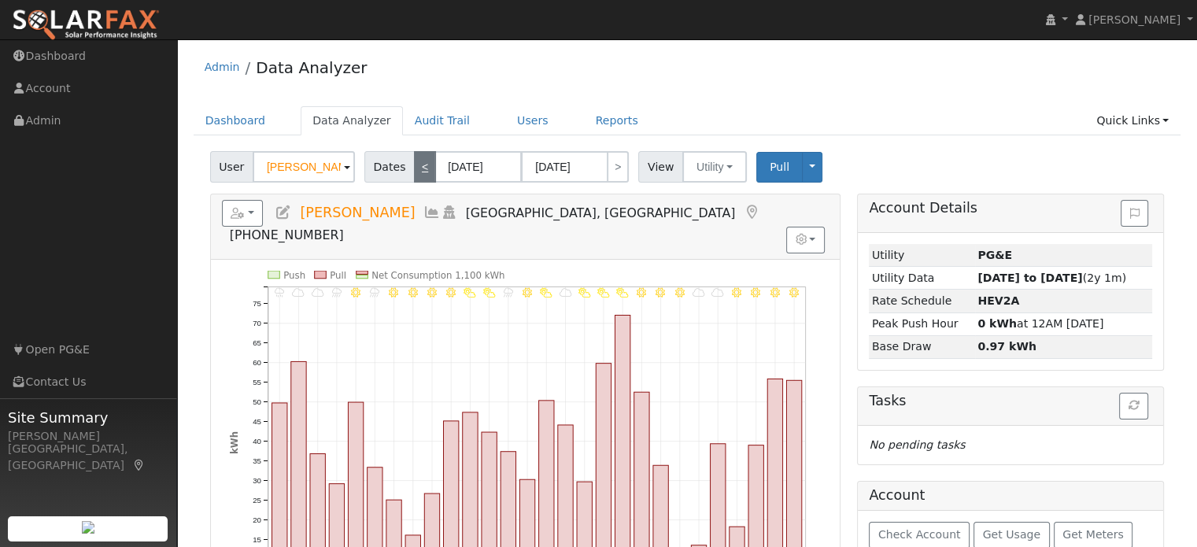
click at [415, 166] on link "<" at bounding box center [425, 166] width 22 height 31
type input "[DATE]"
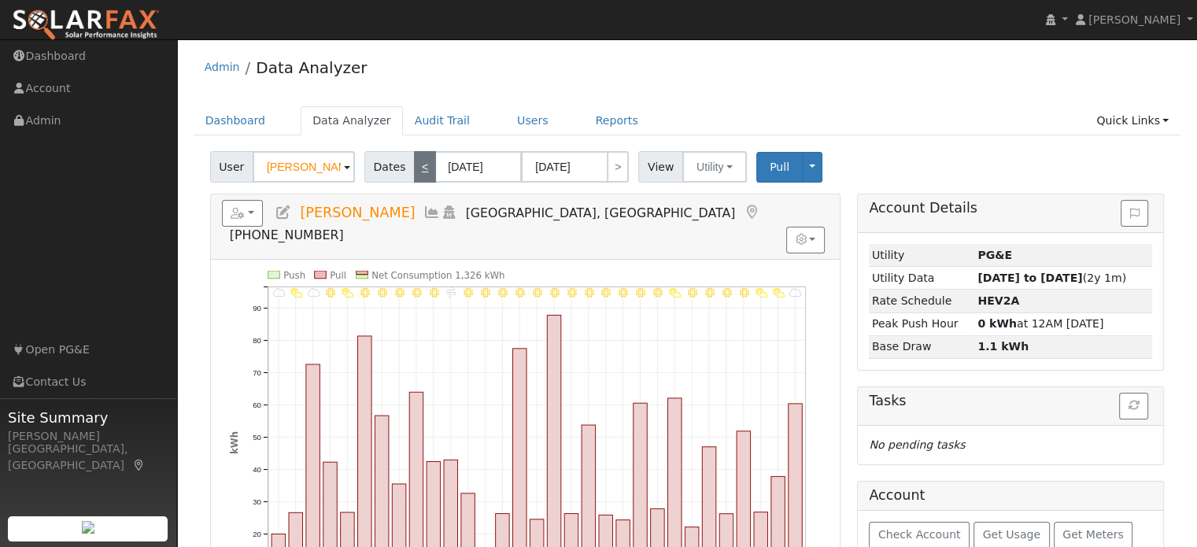
click at [415, 166] on link "<" at bounding box center [425, 166] width 22 height 31
type input "[DATE]"
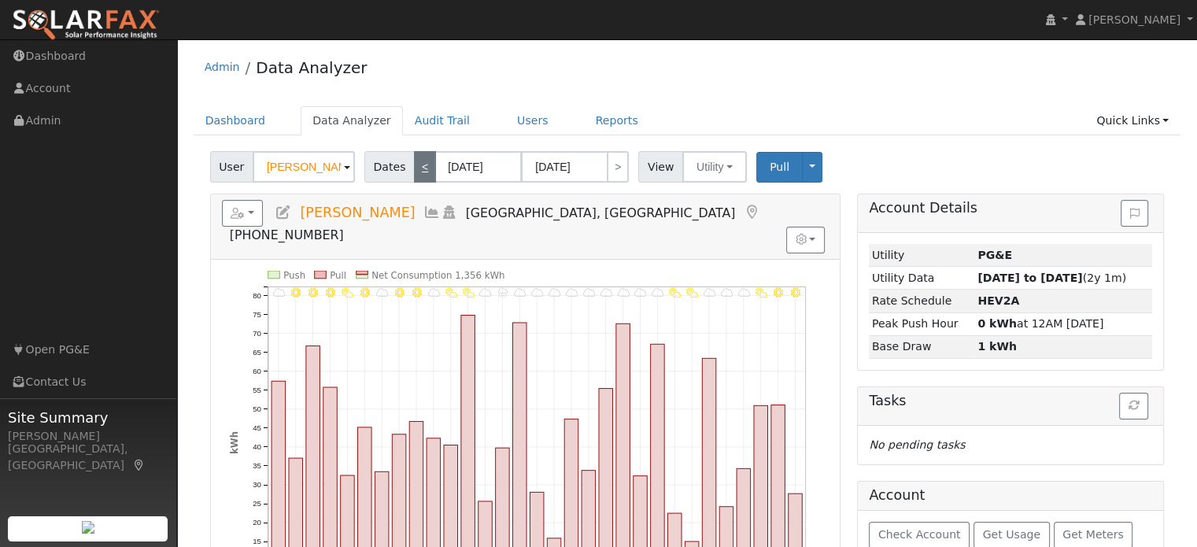
click at [415, 166] on link "<" at bounding box center [425, 166] width 22 height 31
type input "[DATE]"
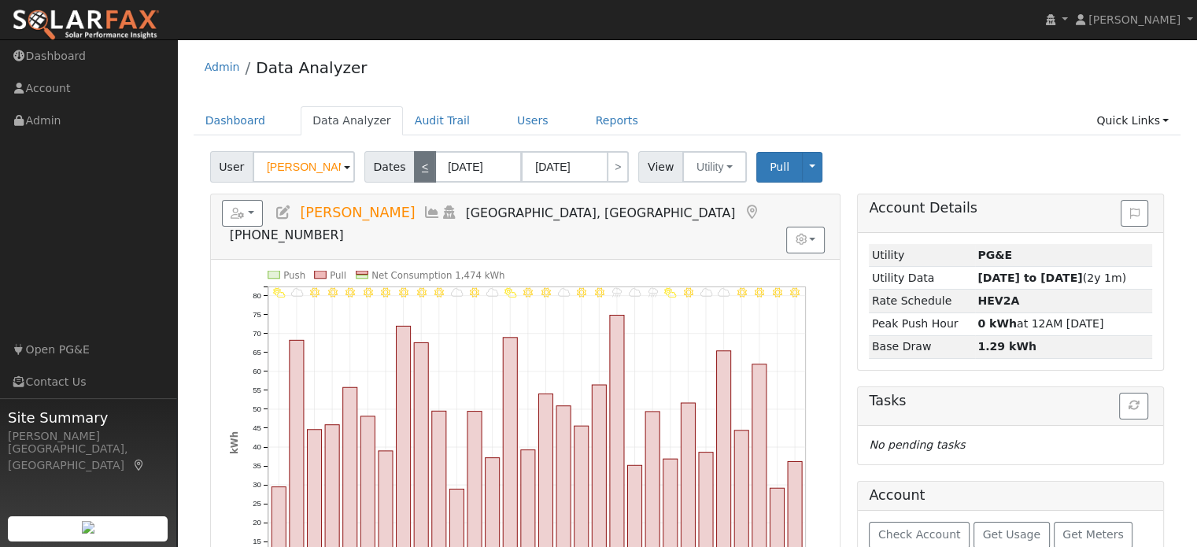
click at [415, 166] on link "<" at bounding box center [425, 166] width 22 height 31
type input "[DATE]"
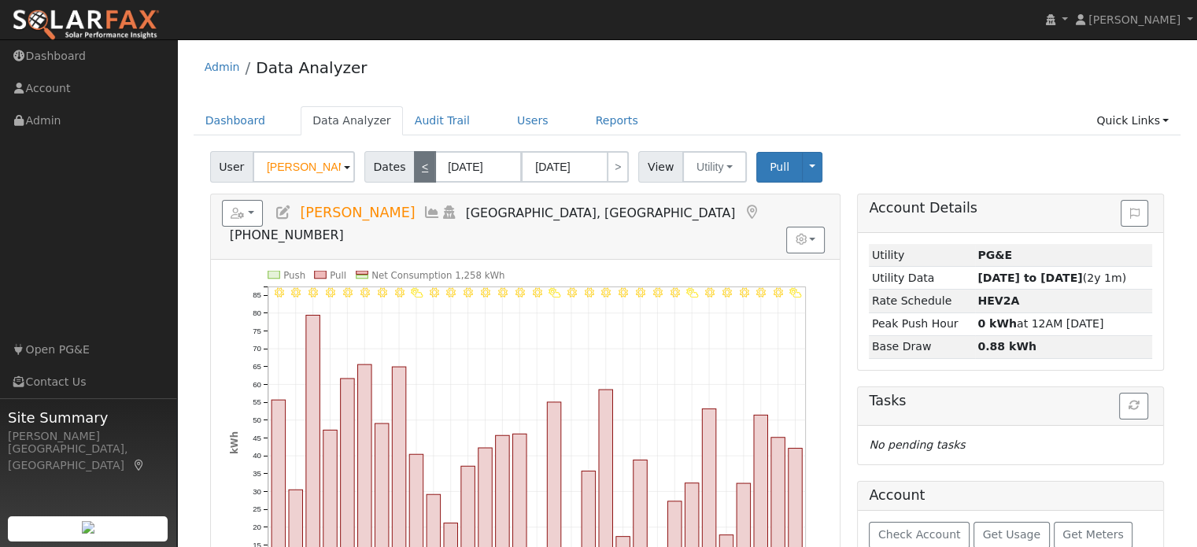
click at [415, 166] on link "<" at bounding box center [425, 166] width 22 height 31
type input "[DATE]"
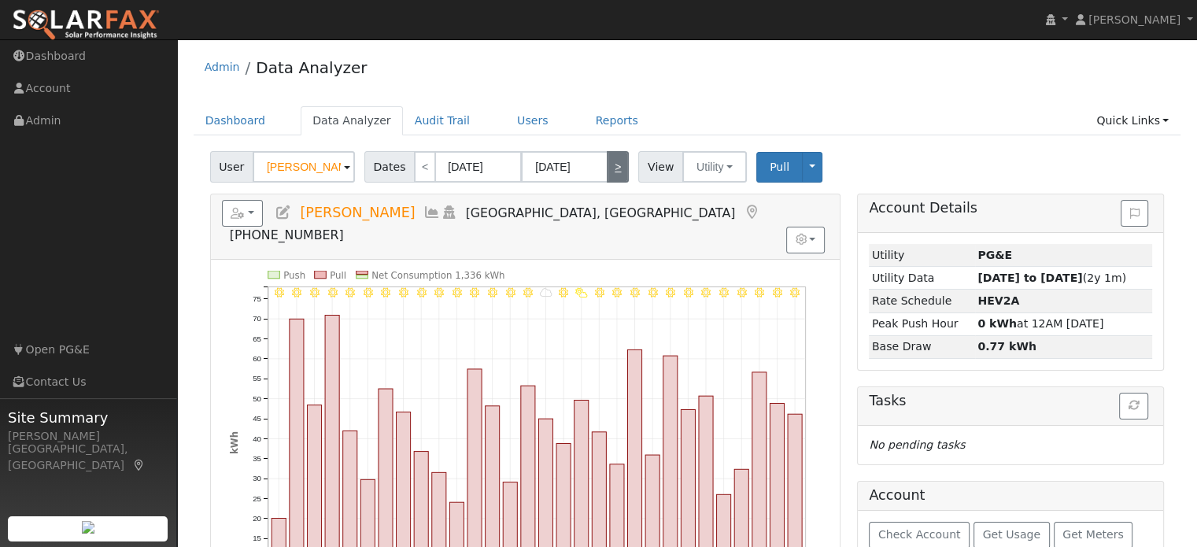
click at [613, 175] on link ">" at bounding box center [618, 166] width 22 height 31
type input "[DATE]"
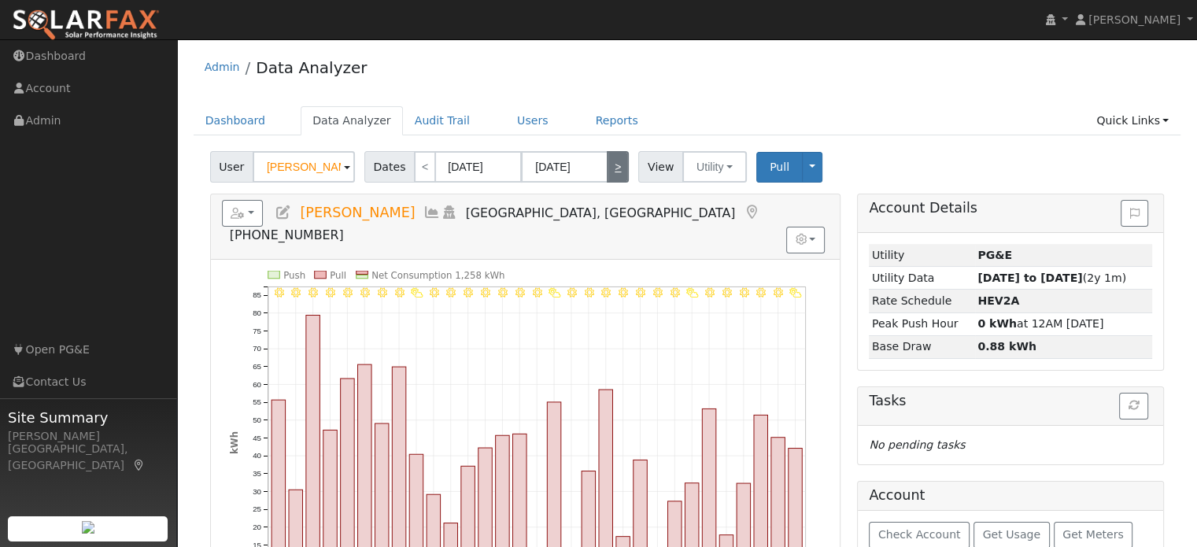
click at [611, 172] on link ">" at bounding box center [618, 166] width 22 height 31
type input "[DATE]"
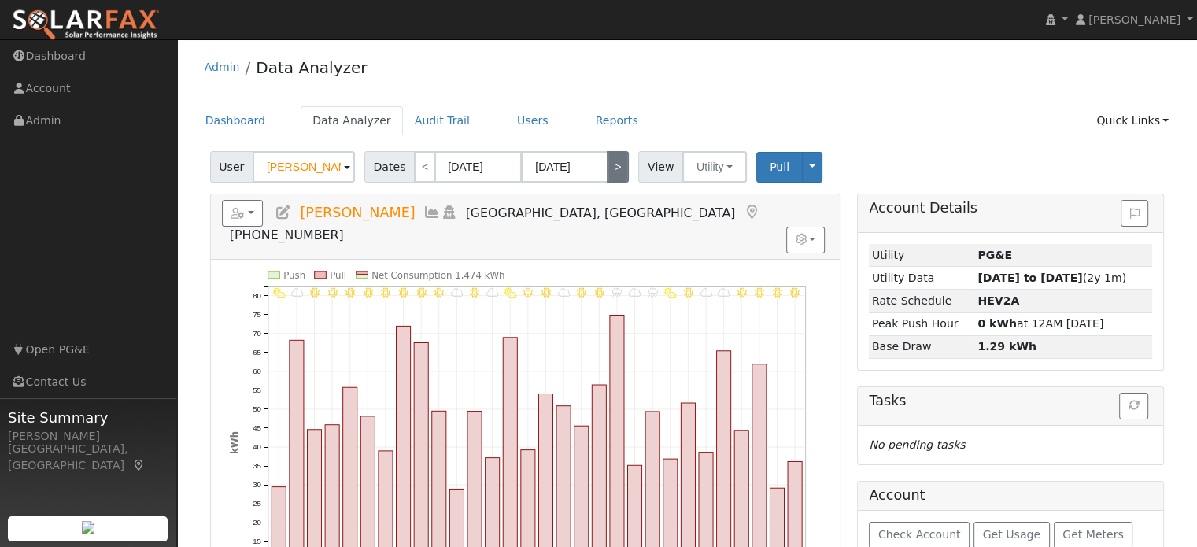
click at [611, 172] on link ">" at bounding box center [618, 166] width 22 height 31
type input "[DATE]"
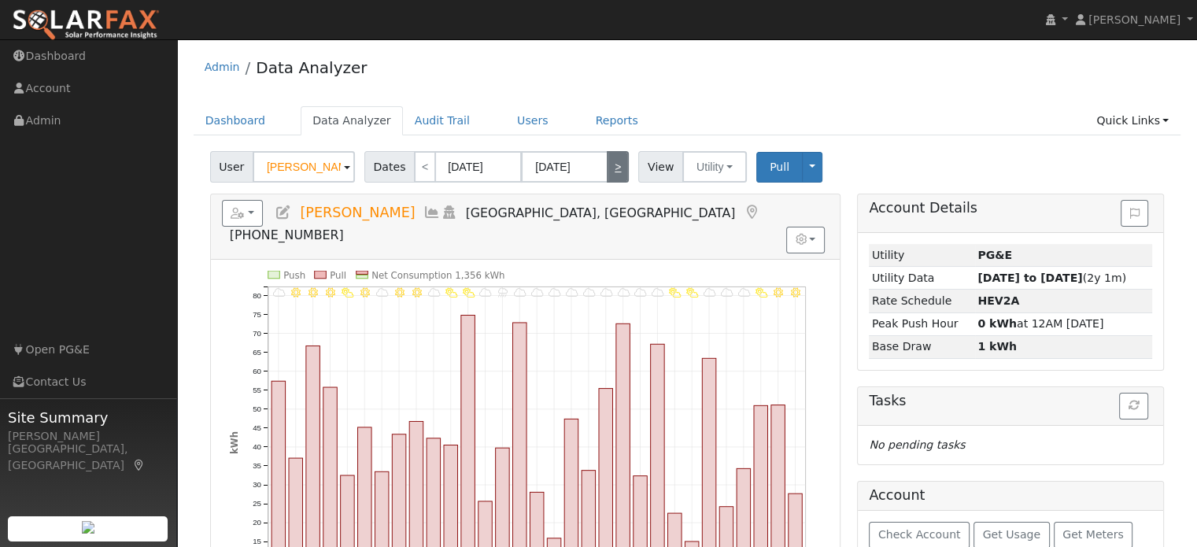
click at [611, 172] on link ">" at bounding box center [618, 166] width 22 height 31
type input "[DATE]"
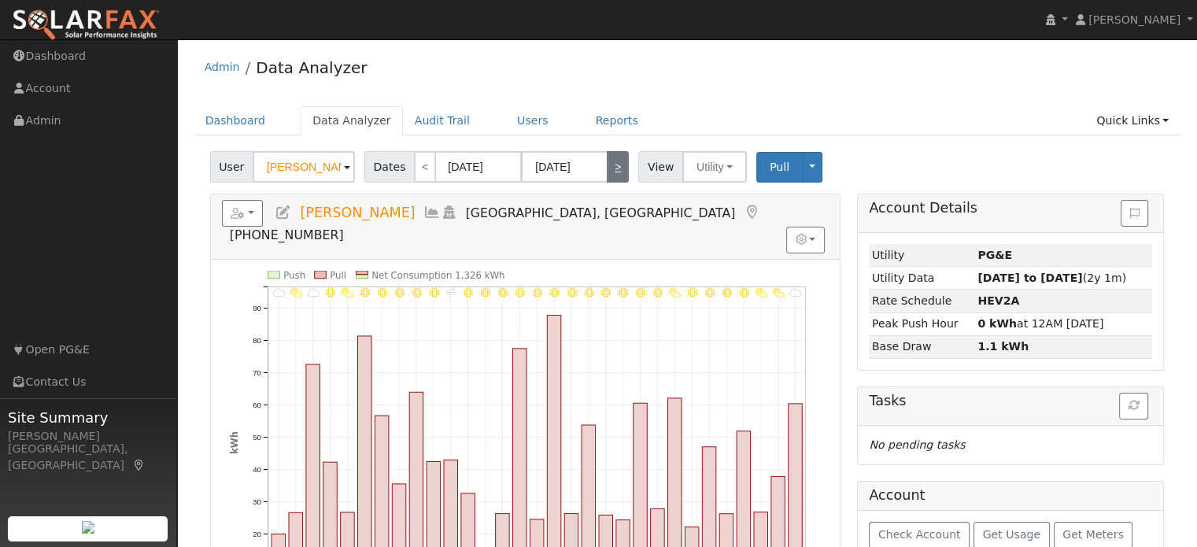
click at [611, 172] on link ">" at bounding box center [618, 166] width 22 height 31
type input "[DATE]"
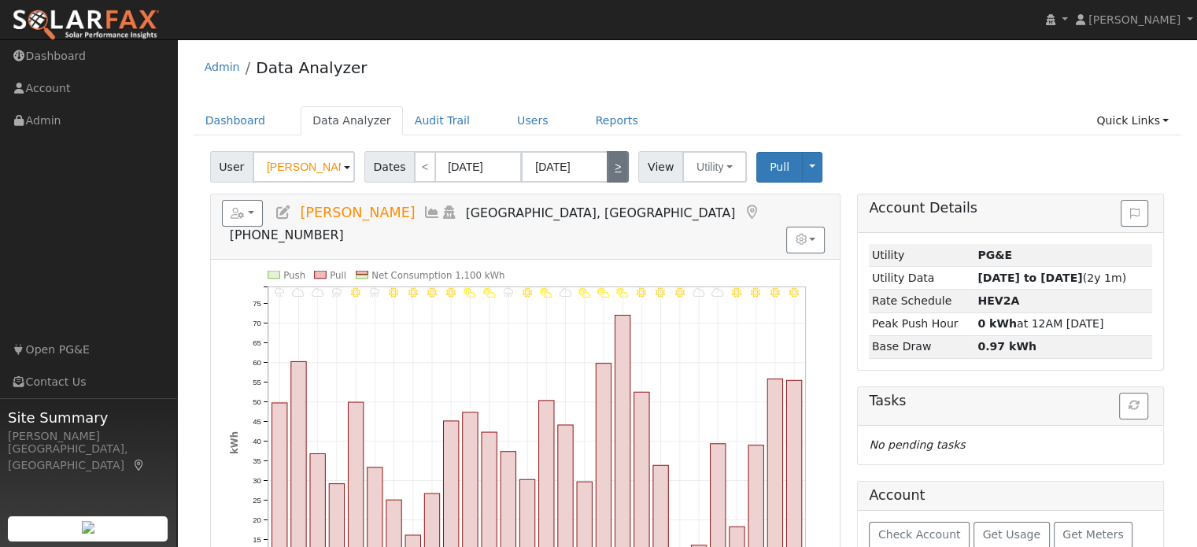
click at [611, 172] on link ">" at bounding box center [618, 166] width 22 height 31
type input "[DATE]"
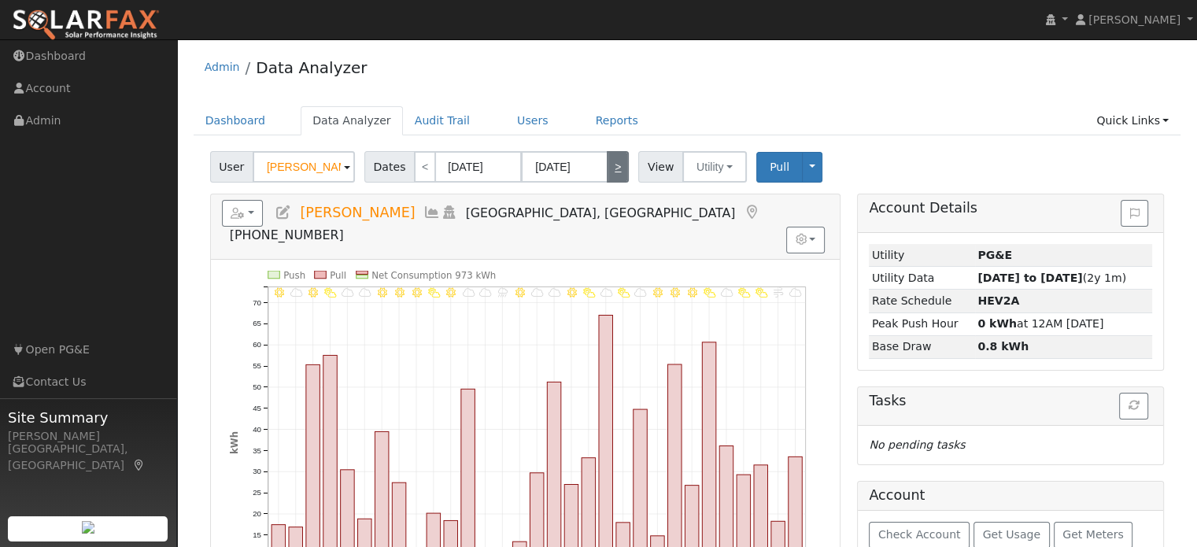
click at [611, 172] on link ">" at bounding box center [618, 166] width 22 height 31
type input "04/01/2025"
type input "04/30/2025"
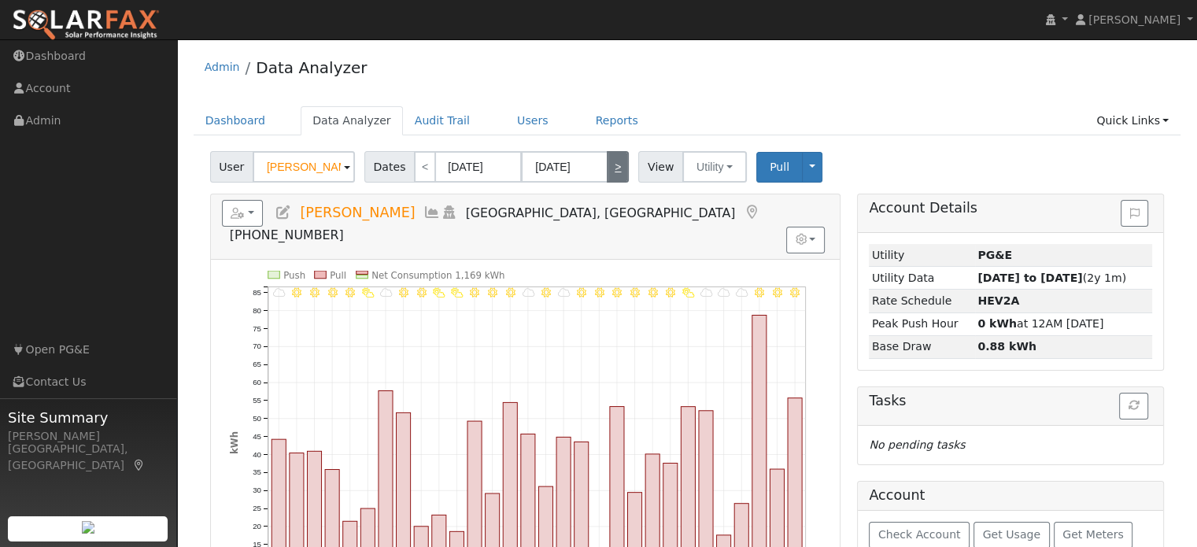
click at [611, 172] on link ">" at bounding box center [618, 166] width 22 height 31
type input "05/01/2025"
type input "05/31/2025"
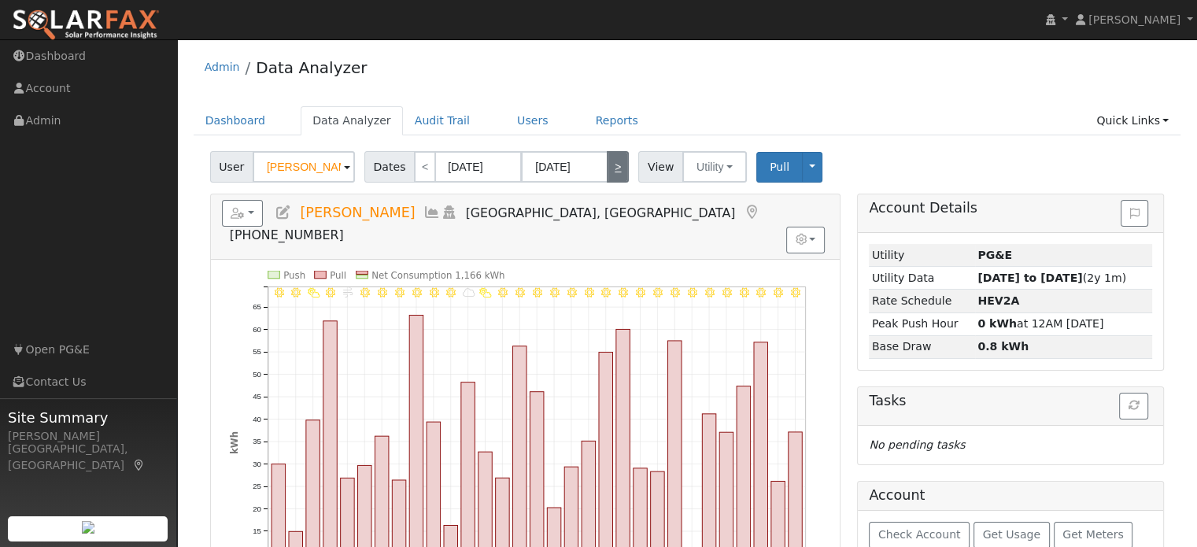
click at [607, 174] on link ">" at bounding box center [618, 166] width 22 height 31
type input "06/01/2025"
type input "06/30/2025"
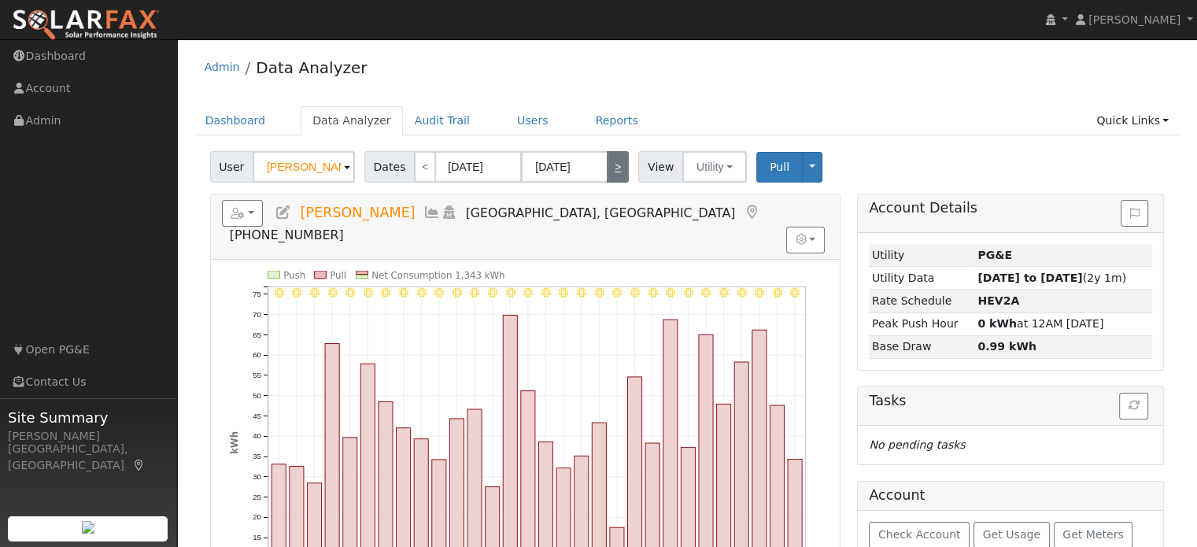
click at [607, 174] on link ">" at bounding box center [618, 166] width 22 height 31
type input "07/01/2025"
type input "07/31/2025"
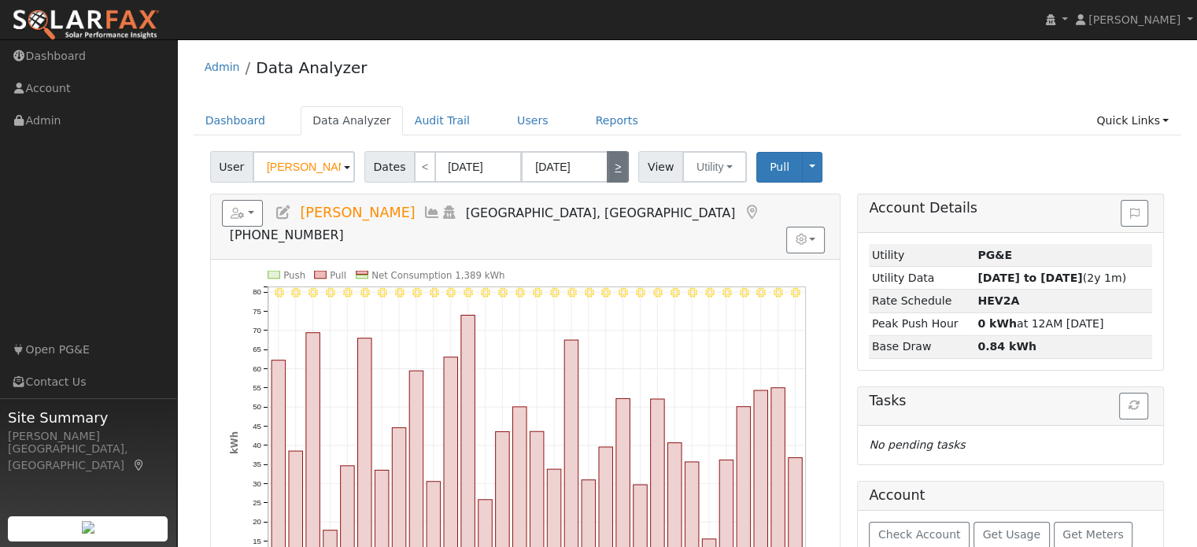
click at [607, 174] on link ">" at bounding box center [618, 166] width 22 height 31
type input "08/01/2025"
type input "08/31/2025"
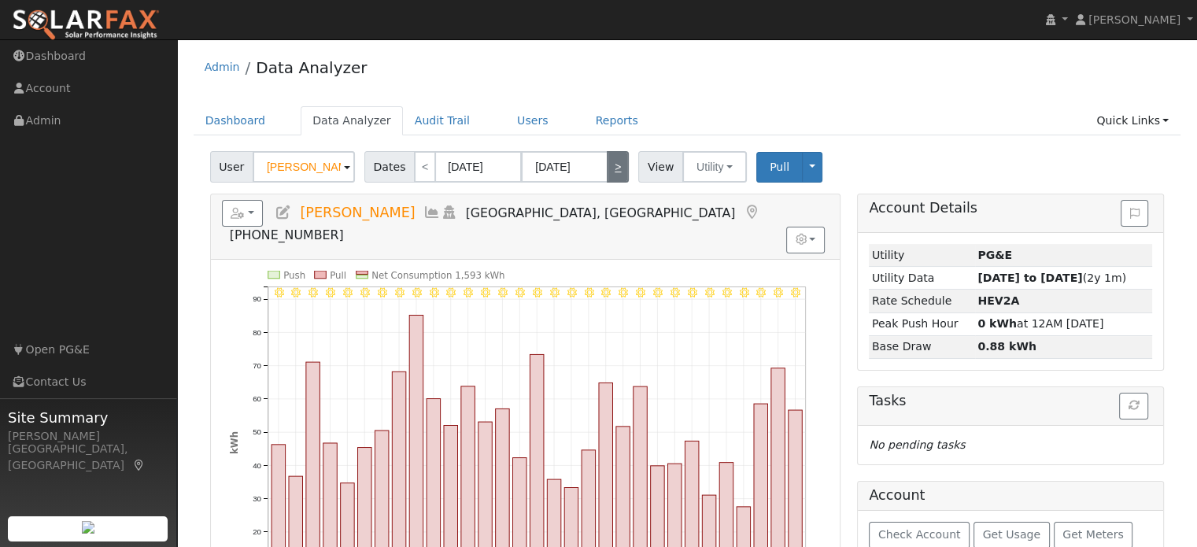
click at [607, 174] on link ">" at bounding box center [618, 166] width 22 height 31
type input "09/01/2025"
type input "09/30/2025"
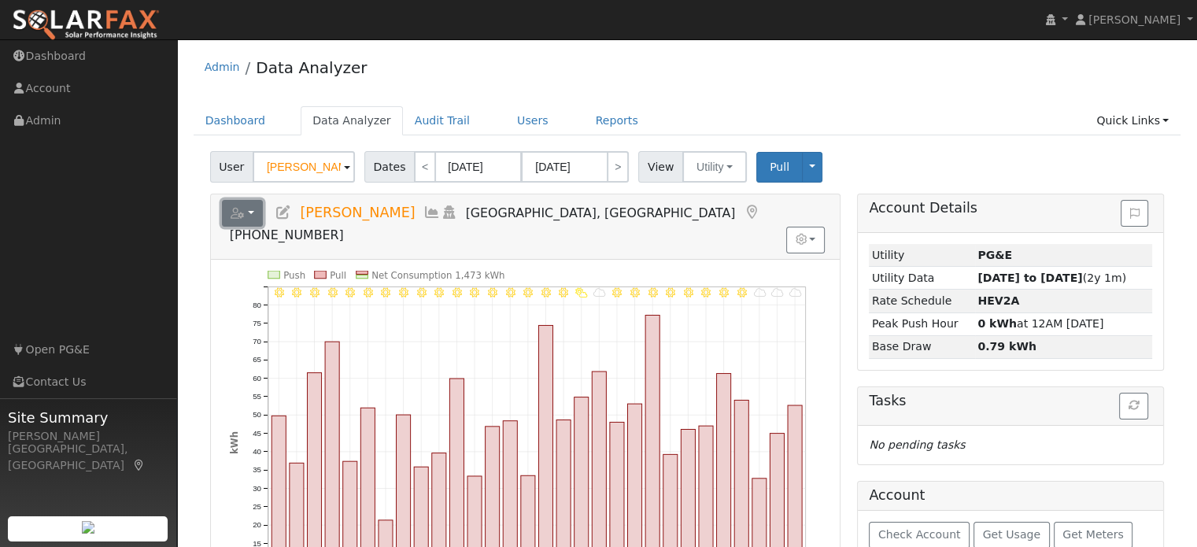
click at [255, 213] on button "button" at bounding box center [243, 213] width 42 height 27
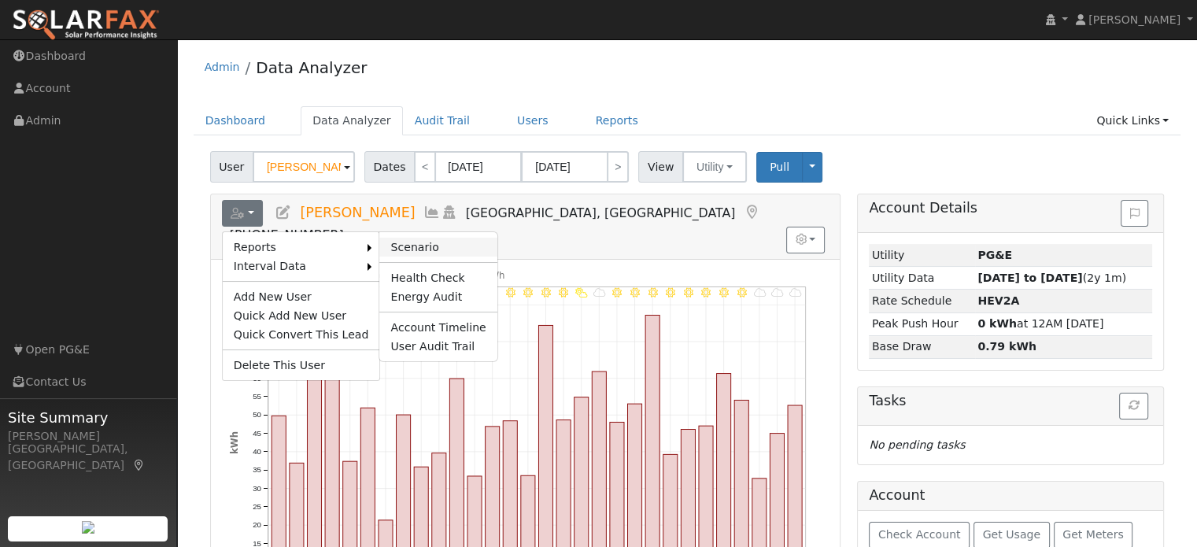
click at [384, 250] on link "Scenario" at bounding box center [437, 247] width 117 height 19
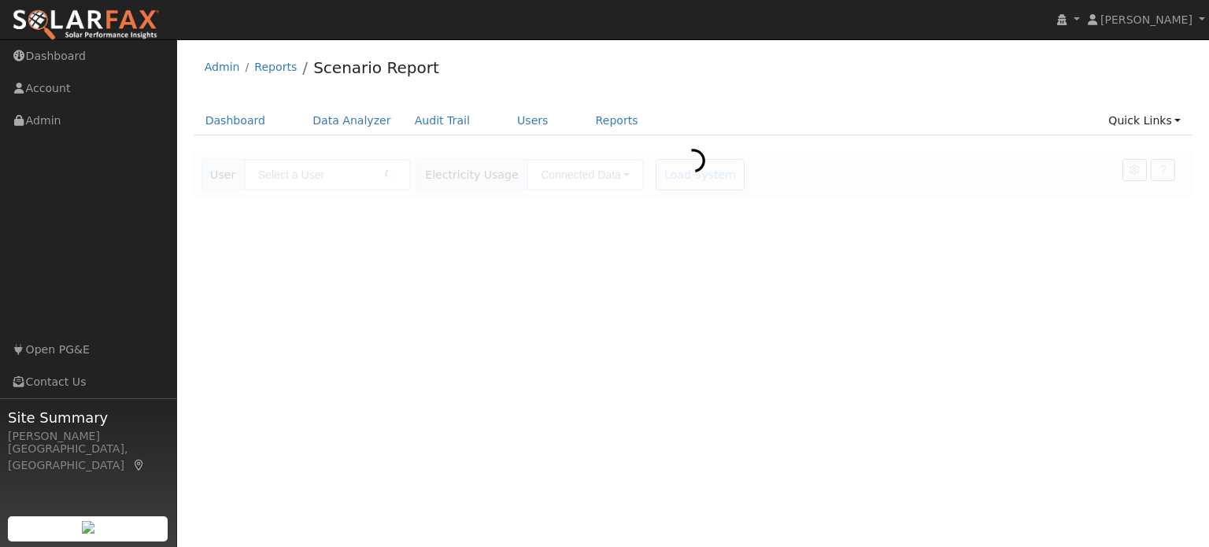
type input "[PERSON_NAME]"
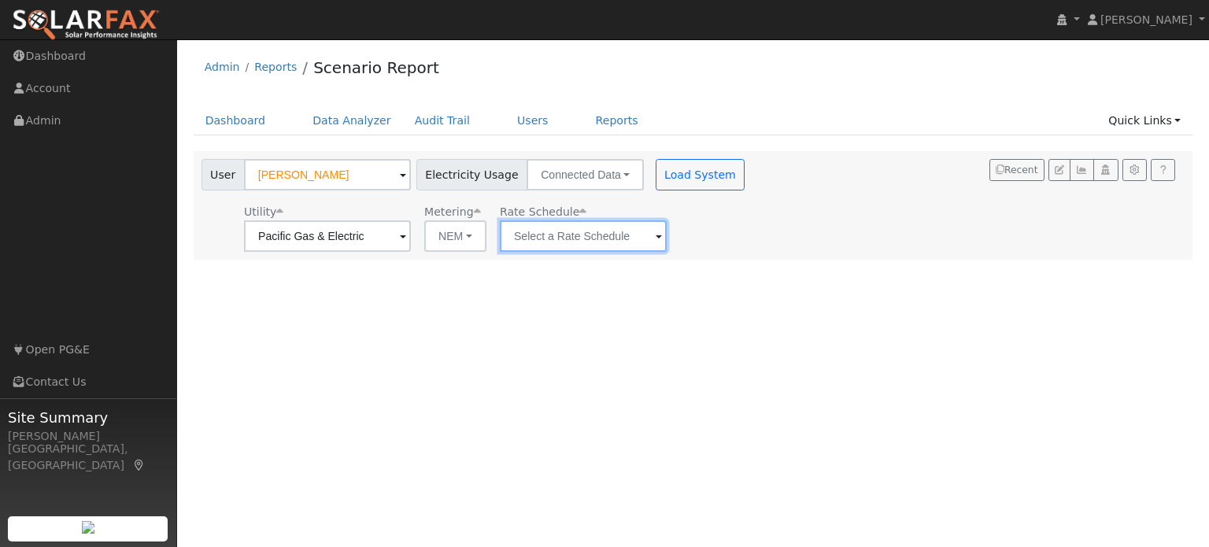
click at [580, 242] on input "text" at bounding box center [583, 235] width 167 height 31
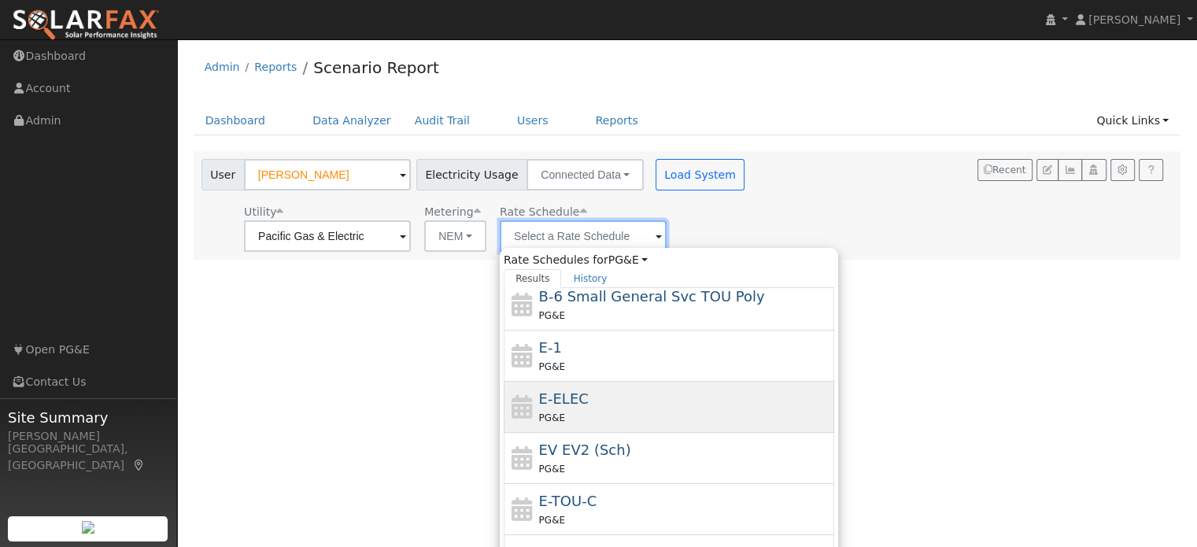
scroll to position [272, 0]
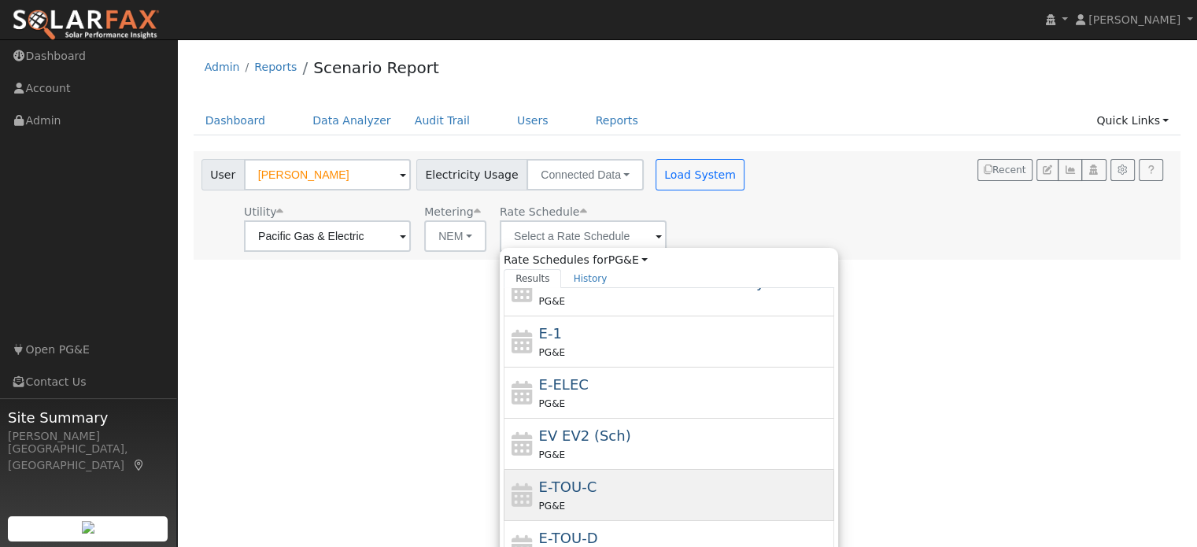
click at [595, 506] on div "PG&E" at bounding box center [685, 505] width 292 height 17
type input "E-TOU-C"
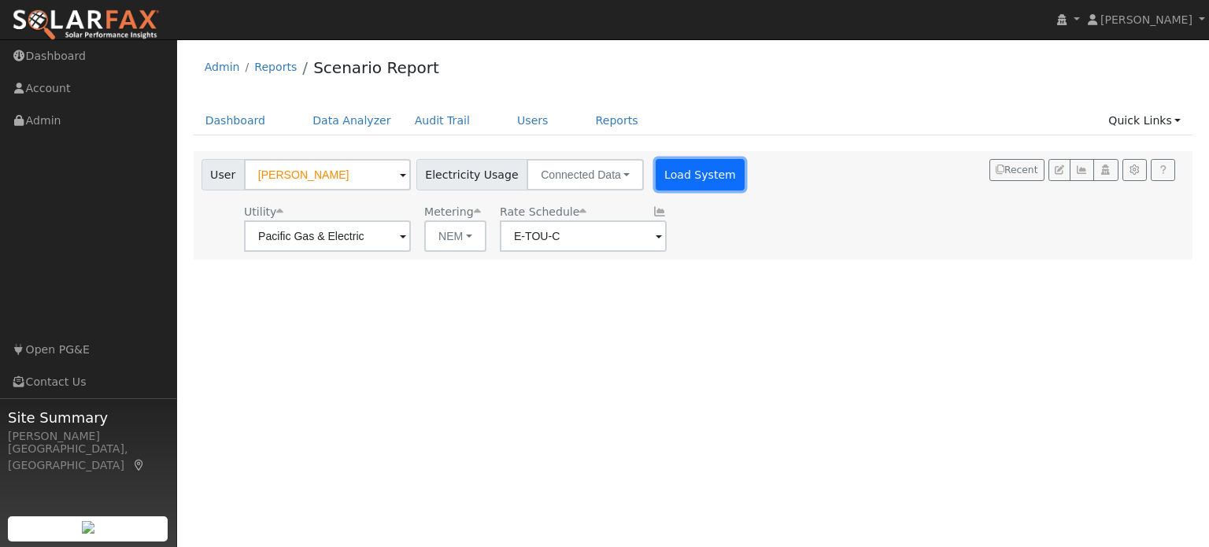
click at [678, 168] on button "Load System" at bounding box center [700, 174] width 90 height 31
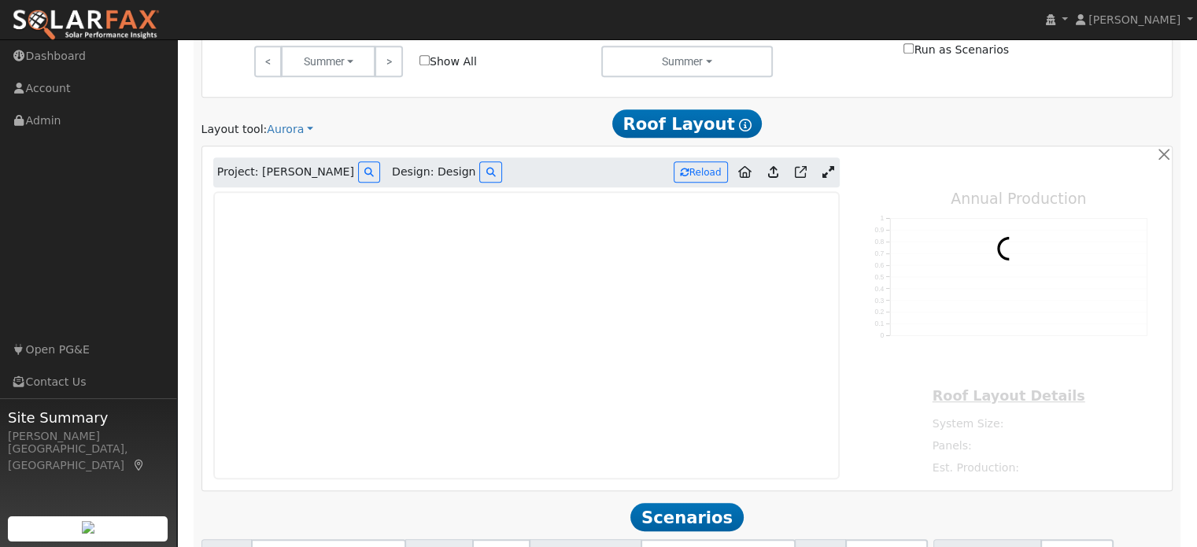
type input "19215"
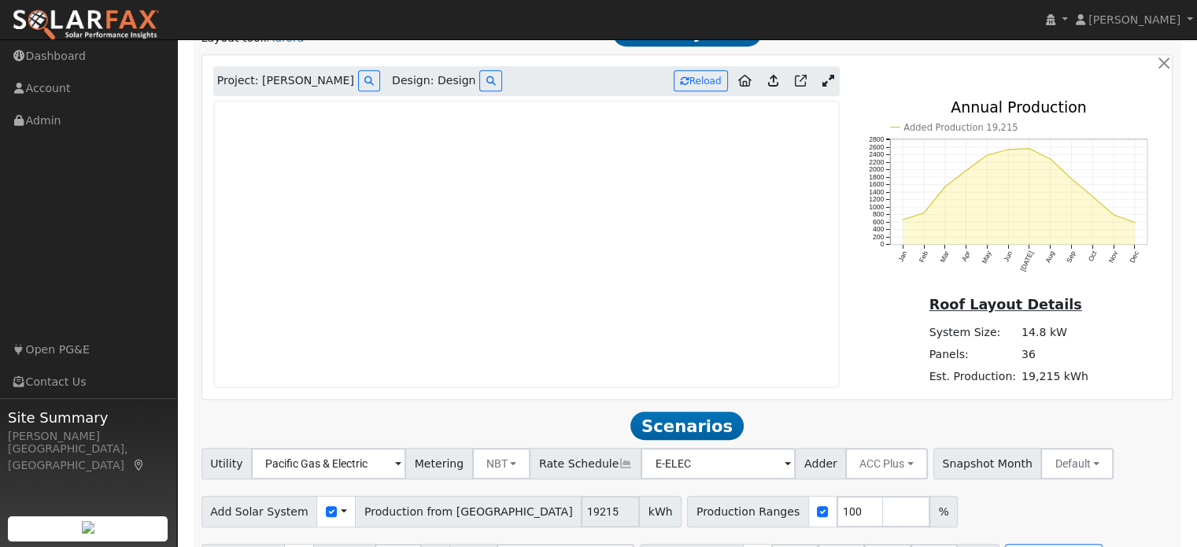
scroll to position [840, 0]
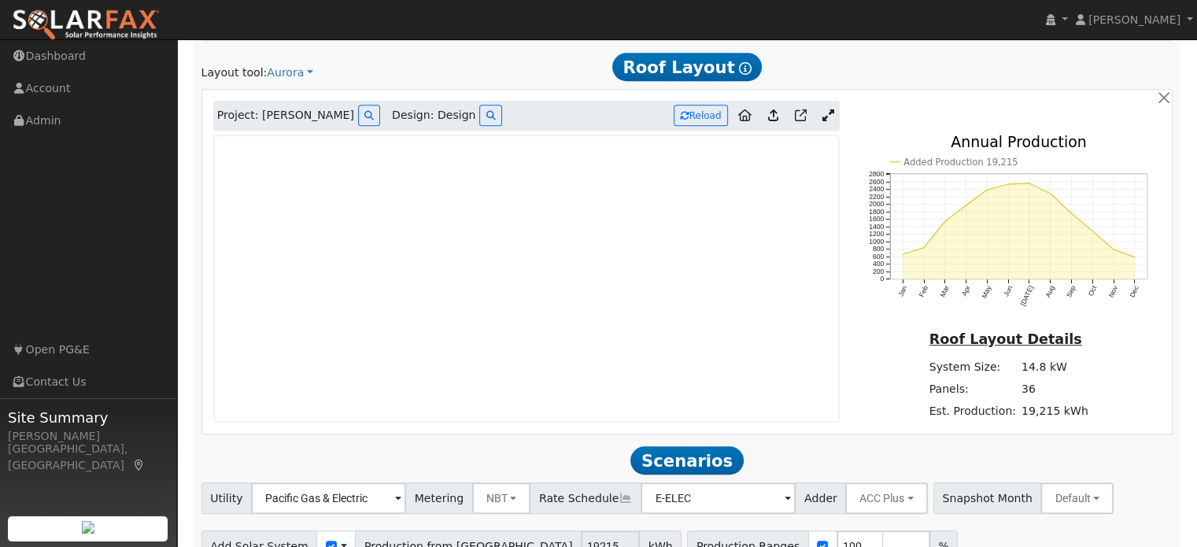
click at [829, 113] on icon at bounding box center [828, 115] width 12 height 12
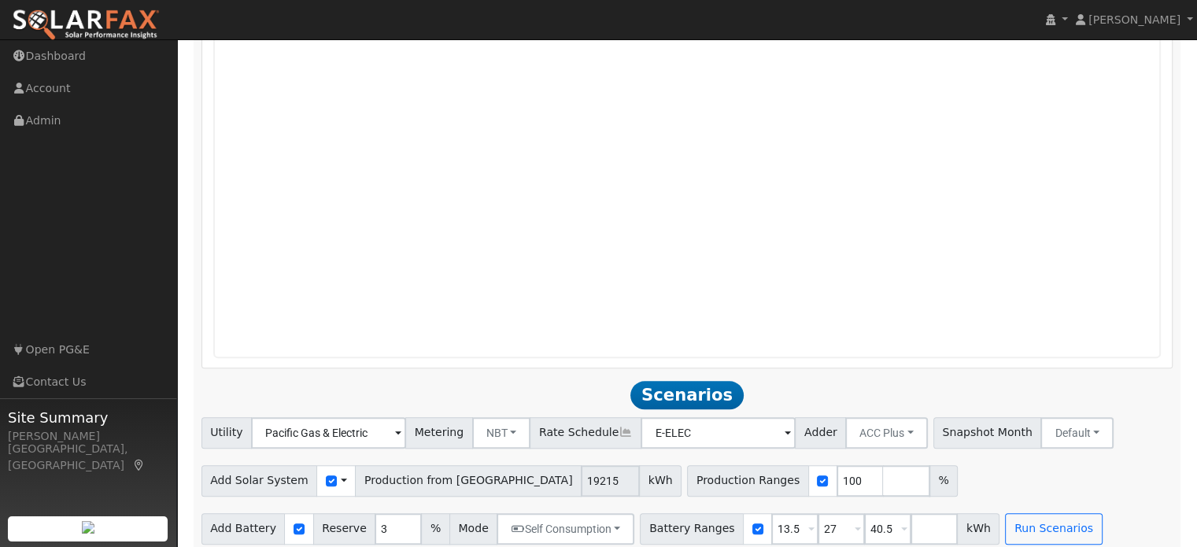
scroll to position [1260, 0]
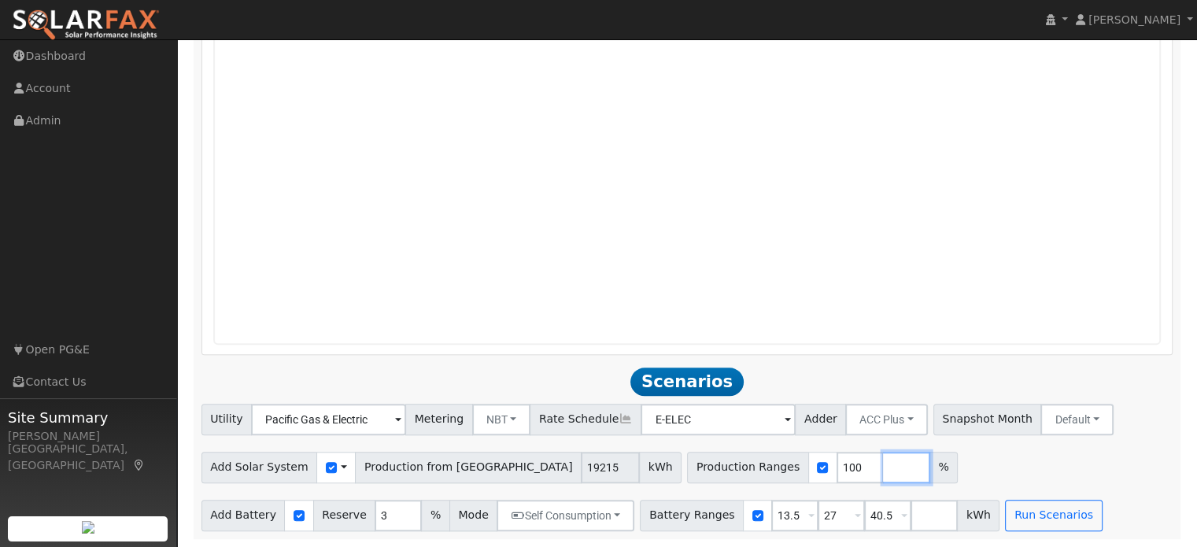
click at [883, 468] on input "number" at bounding box center [906, 467] width 47 height 31
type input "155"
click at [378, 515] on input "3" at bounding box center [398, 515] width 47 height 31
type input "10"
click at [326, 467] on input "checkbox" at bounding box center [331, 467] width 11 height 11
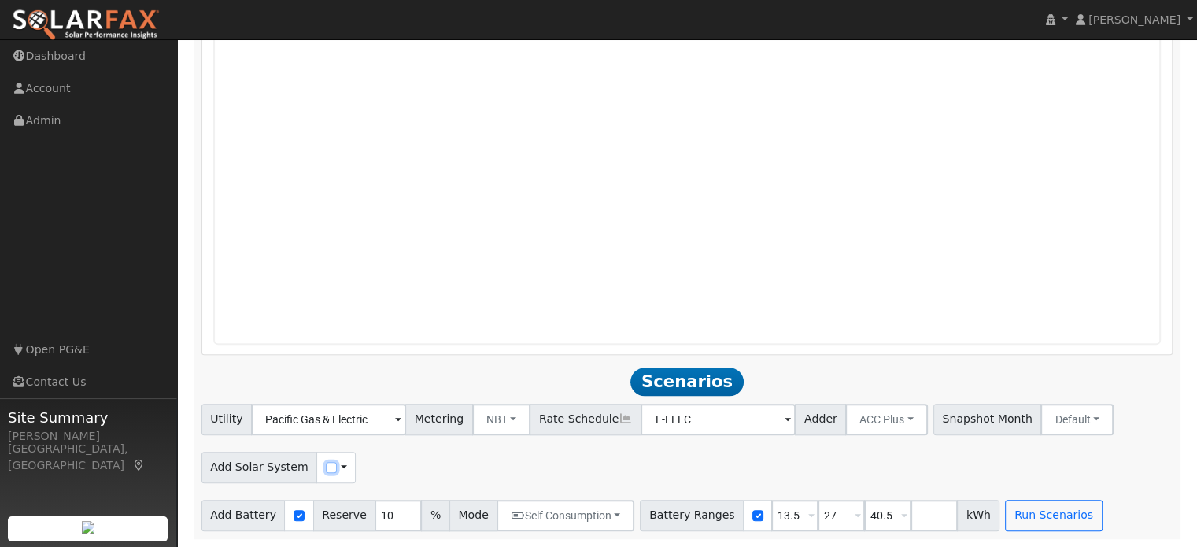
click at [326, 467] on input "checkbox" at bounding box center [331, 467] width 11 height 11
checkbox input "true"
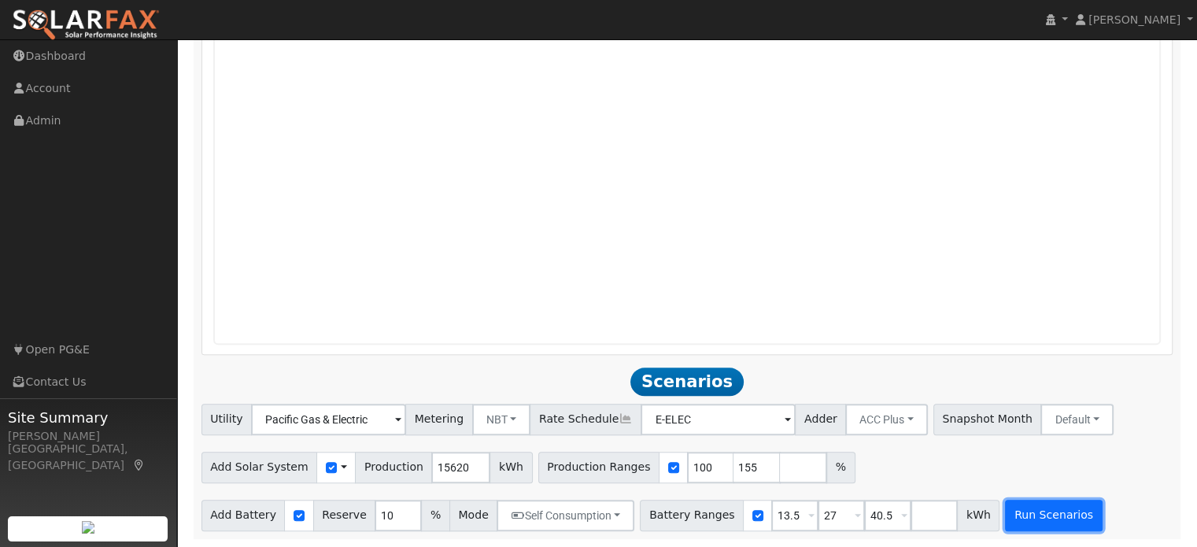
click at [1019, 512] on button "Run Scenarios" at bounding box center [1053, 515] width 97 height 31
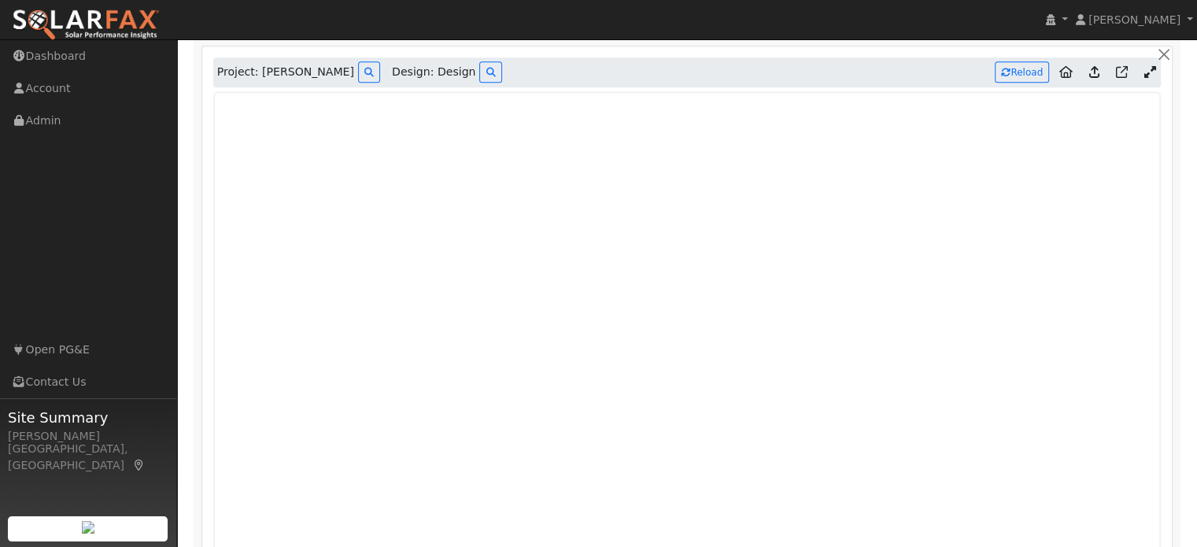
scroll to position [867, 0]
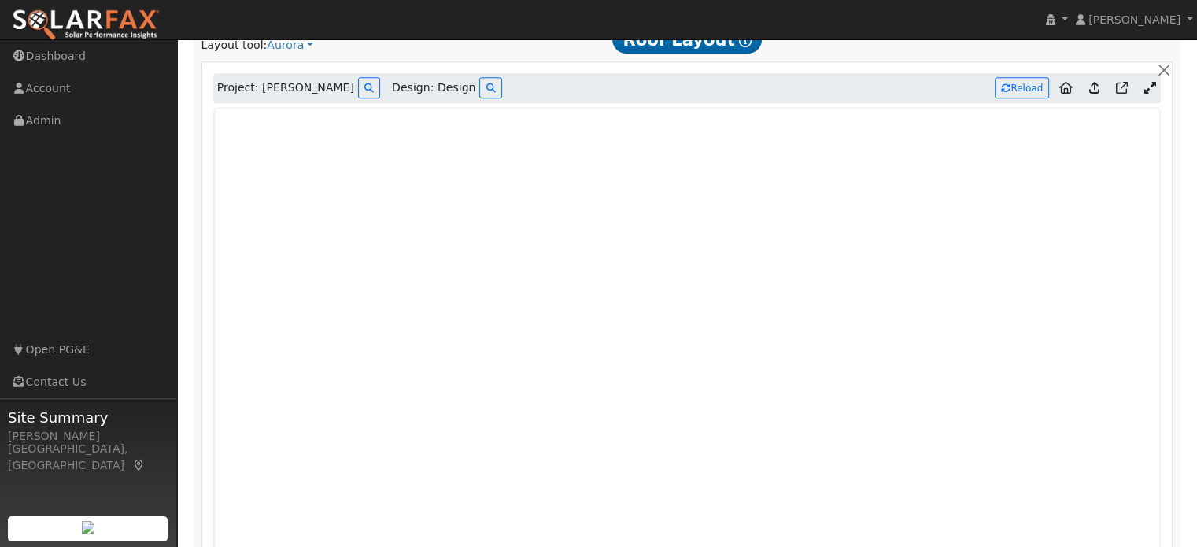
type input "10.4"
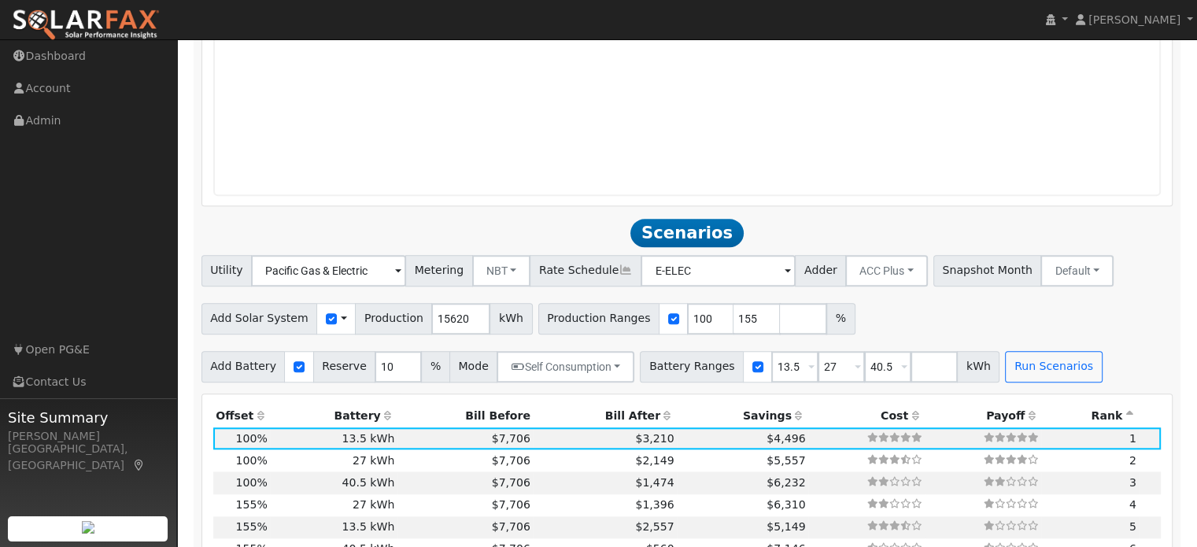
scroll to position [1443, 0]
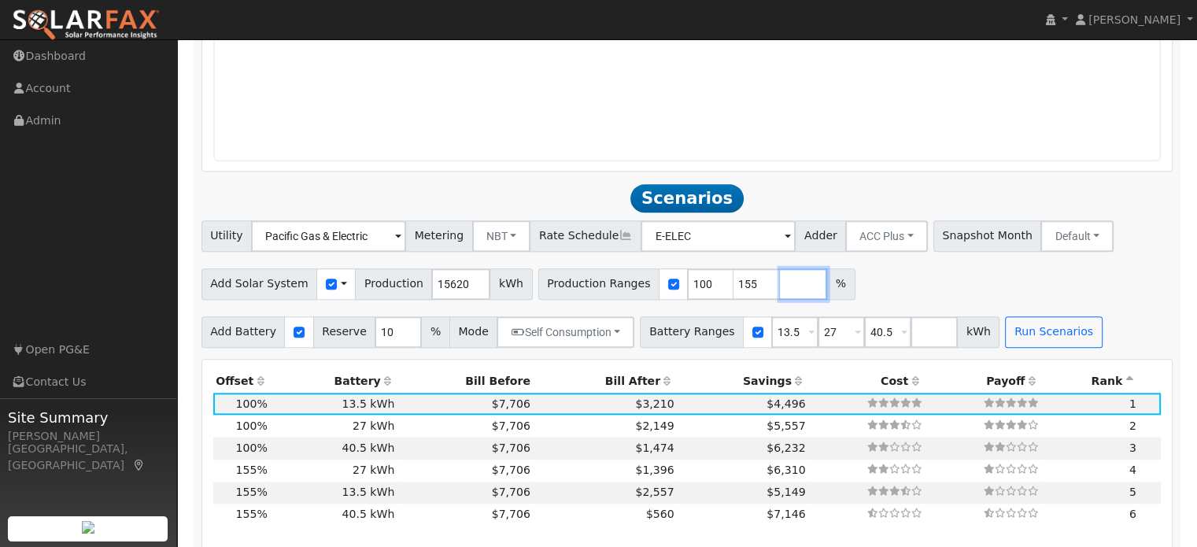
click at [780, 293] on input "number" at bounding box center [803, 283] width 47 height 31
type input "144"
type input "155"
click at [376, 336] on input "10" at bounding box center [398, 331] width 47 height 31
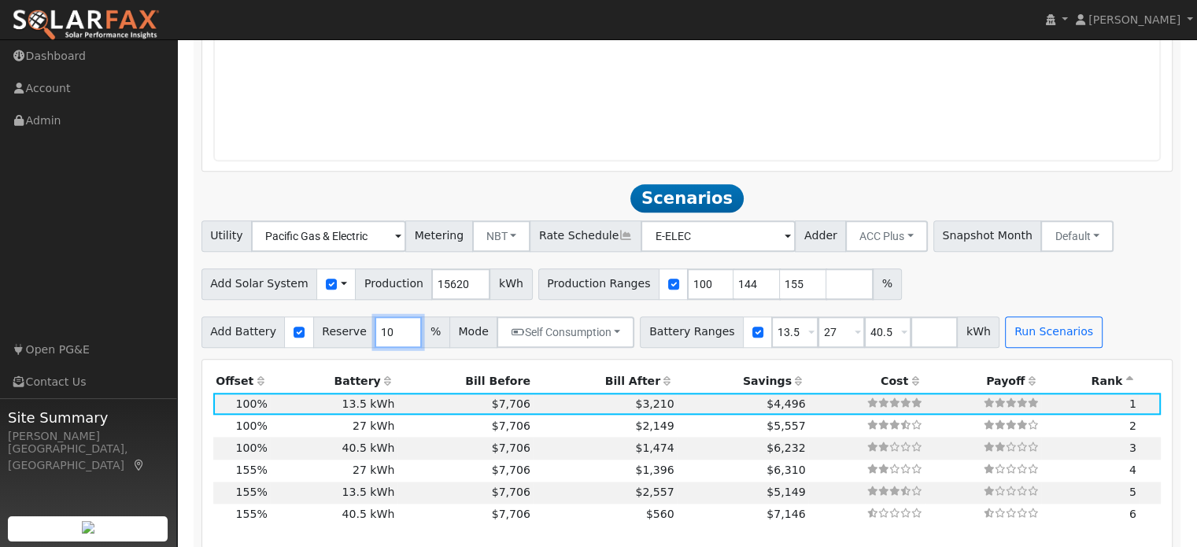
type input "1"
type input "20"
click at [1032, 333] on button "Run Scenarios" at bounding box center [1053, 331] width 97 height 31
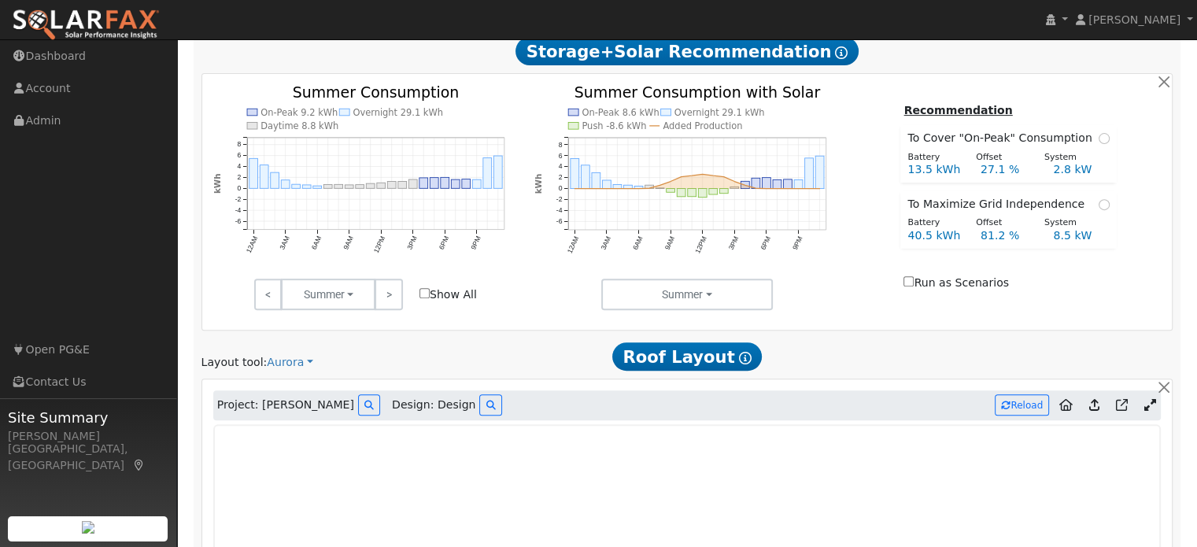
scroll to position [737, 0]
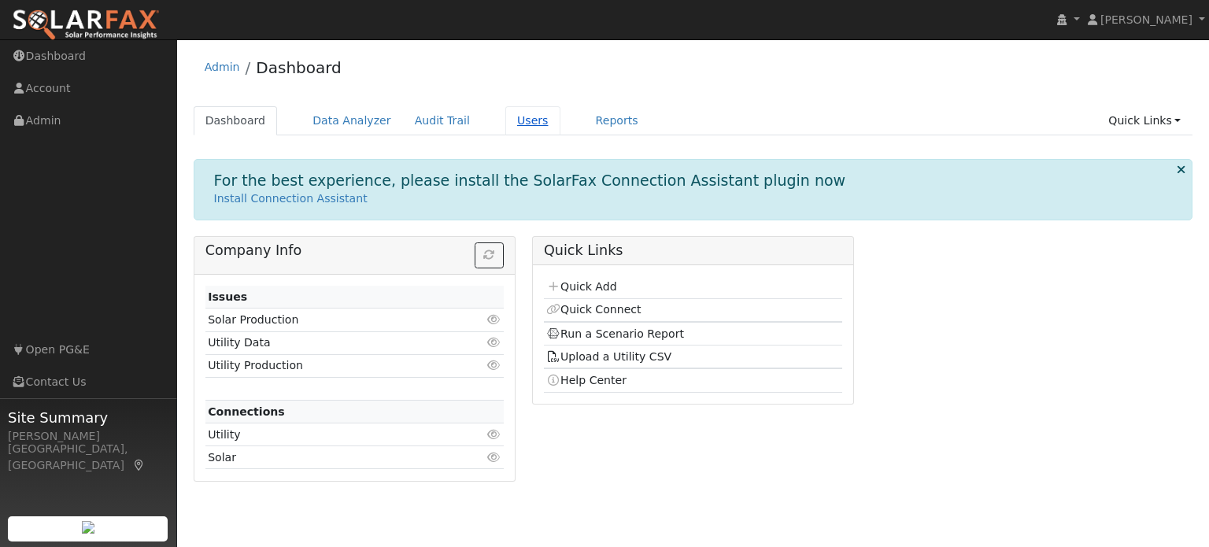
click at [508, 123] on link "Users" at bounding box center [532, 120] width 55 height 29
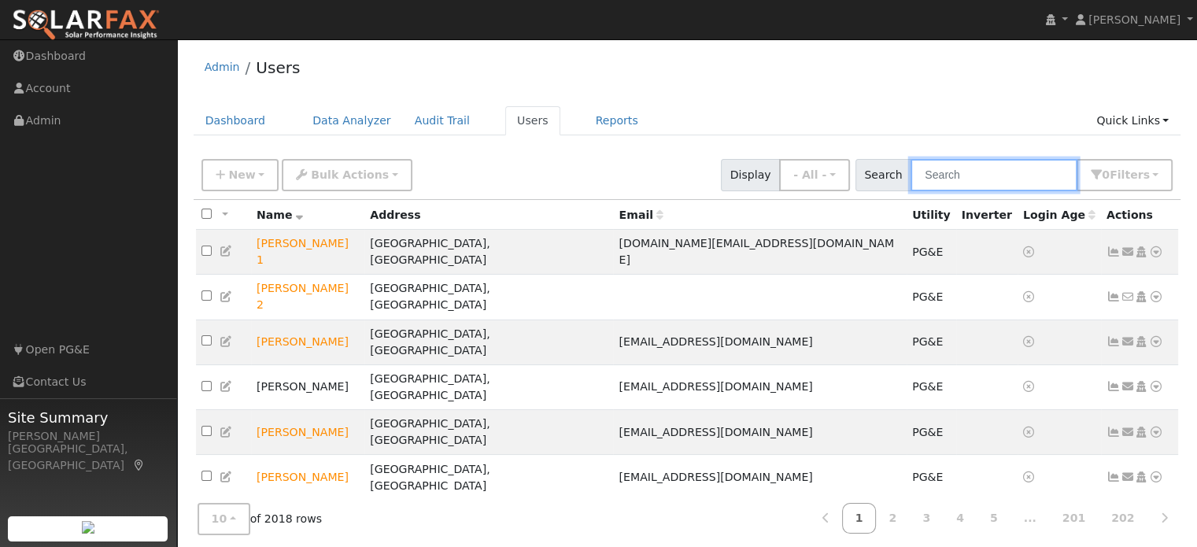
click at [948, 179] on input "text" at bounding box center [993, 175] width 167 height 32
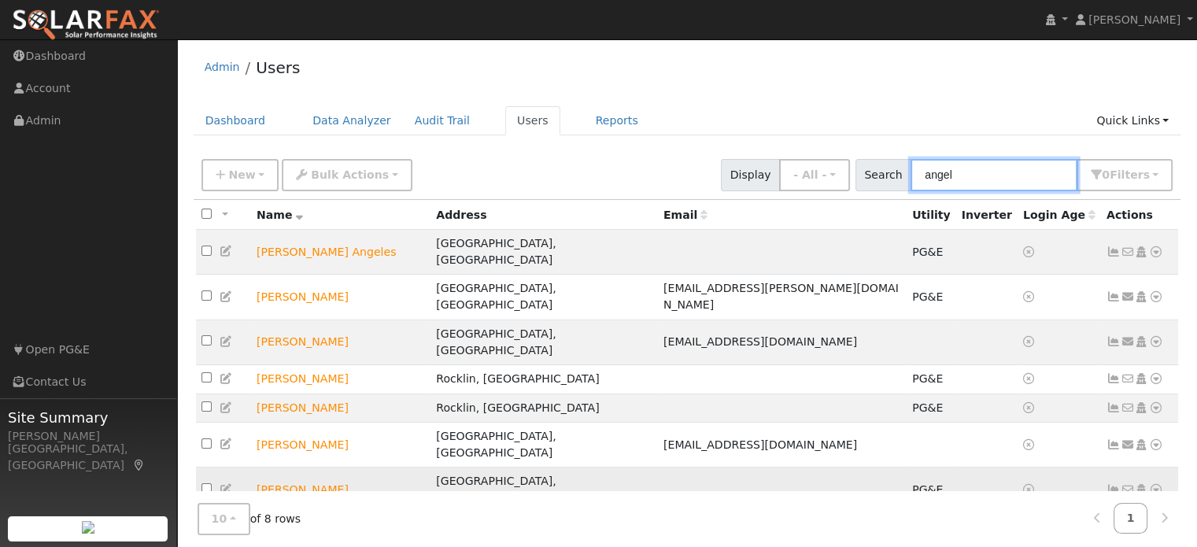
type input "angel"
click at [1156, 484] on icon at bounding box center [1156, 489] width 14 height 11
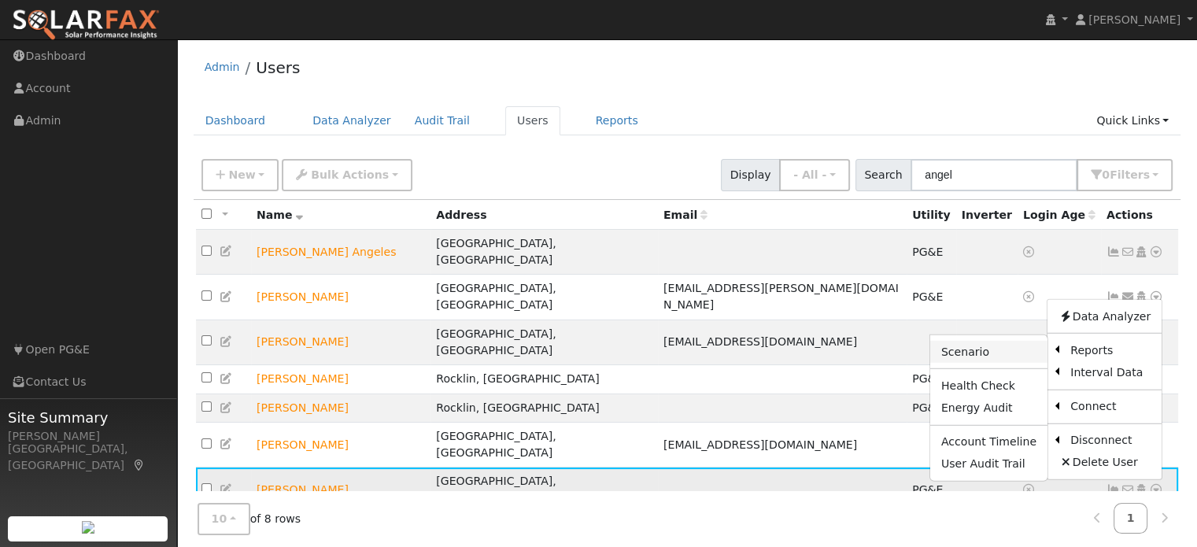
click at [986, 341] on link "Scenario" at bounding box center [988, 352] width 117 height 22
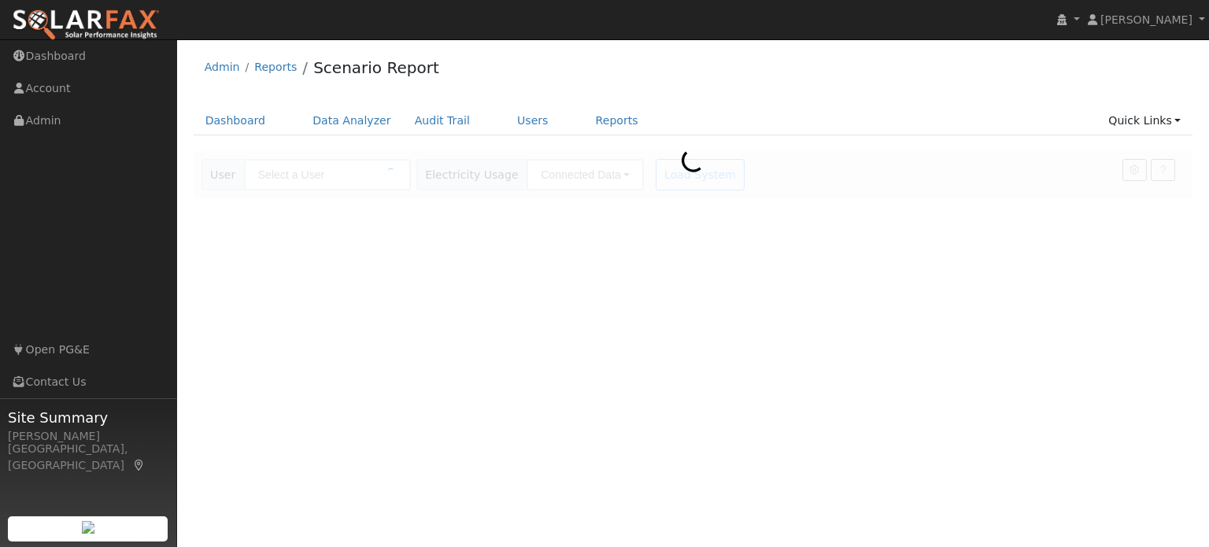
type input "[PERSON_NAME]"
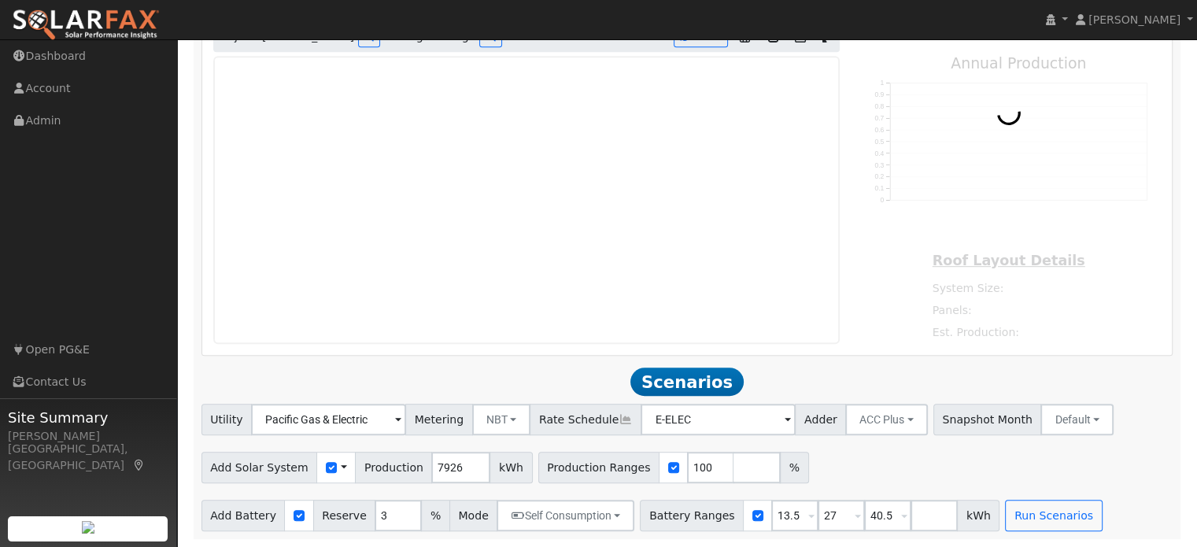
scroll to position [682, 0]
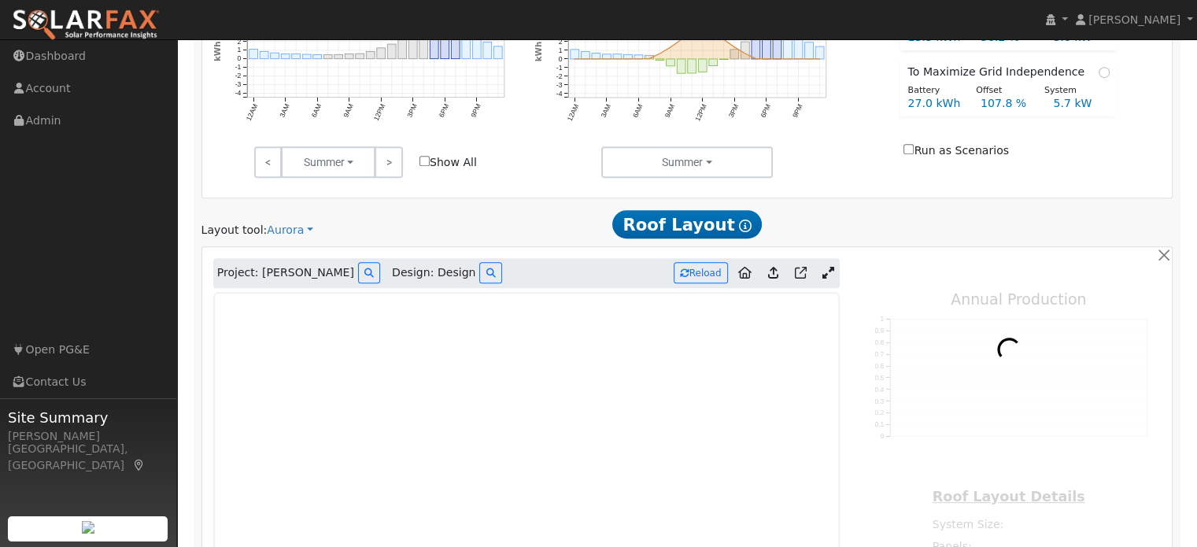
type input "13338"
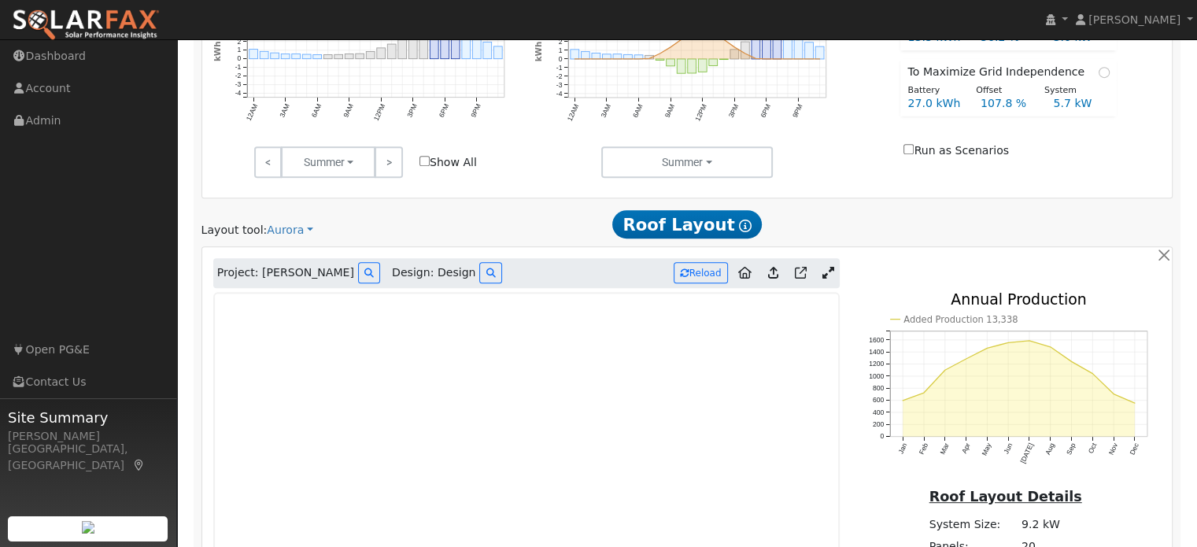
click at [823, 274] on icon at bounding box center [828, 273] width 12 height 12
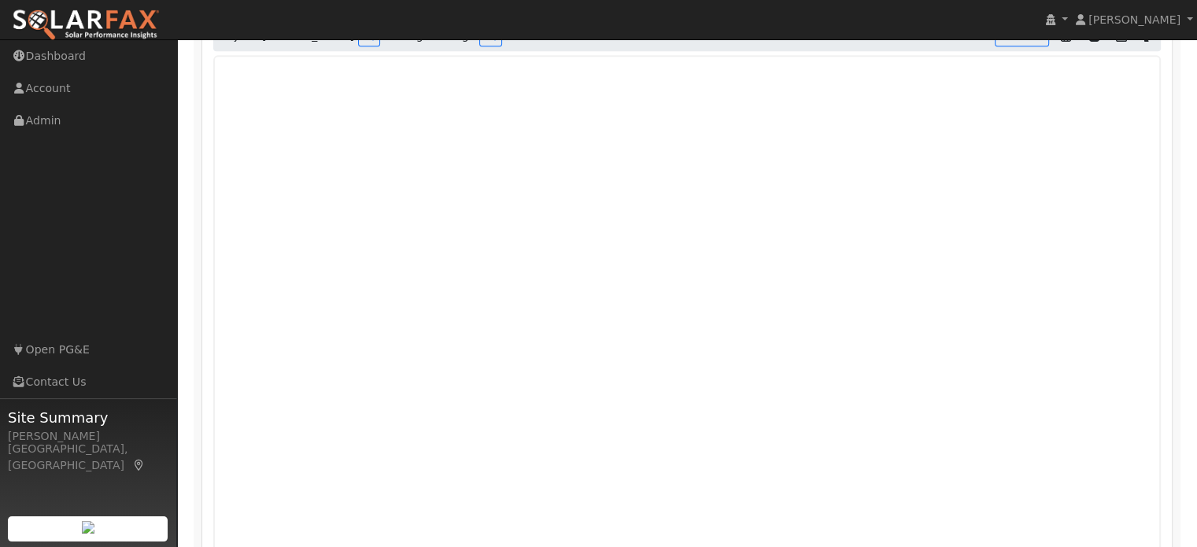
scroll to position [918, 0]
